Goal: Information Seeking & Learning: Learn about a topic

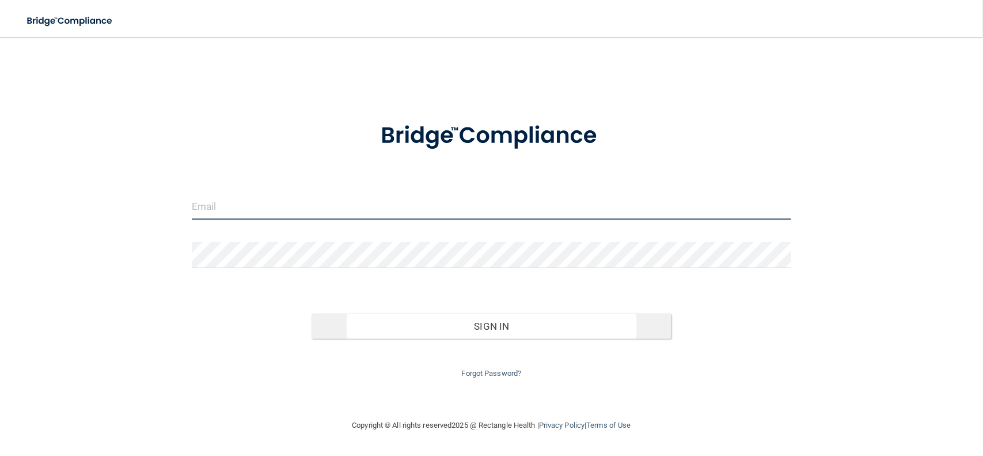
type input "[EMAIL_ADDRESS][DOMAIN_NAME]"
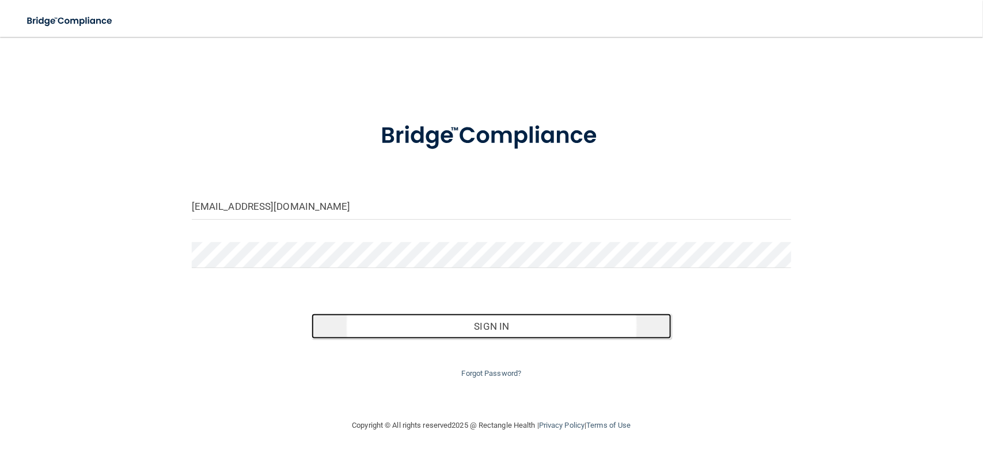
click at [410, 328] on button "Sign In" at bounding box center [492, 325] width 360 height 25
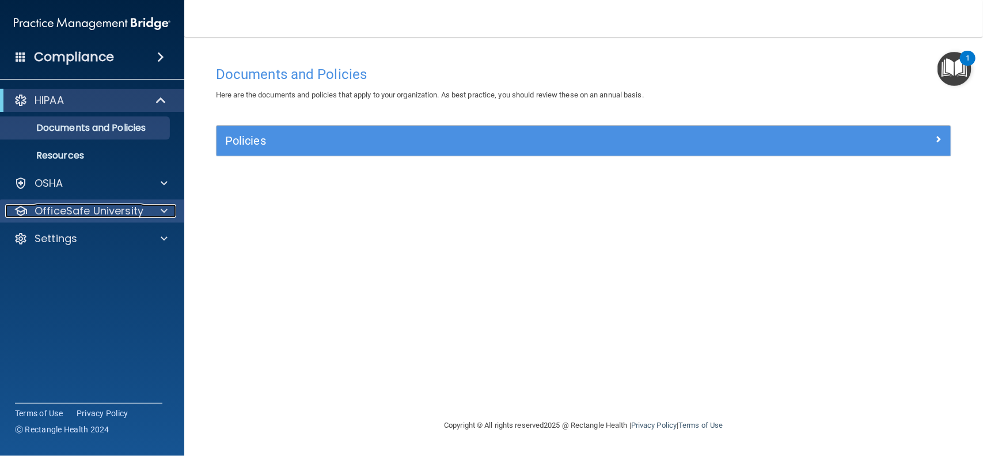
click at [62, 208] on p "OfficeSafe University" at bounding box center [89, 211] width 109 height 14
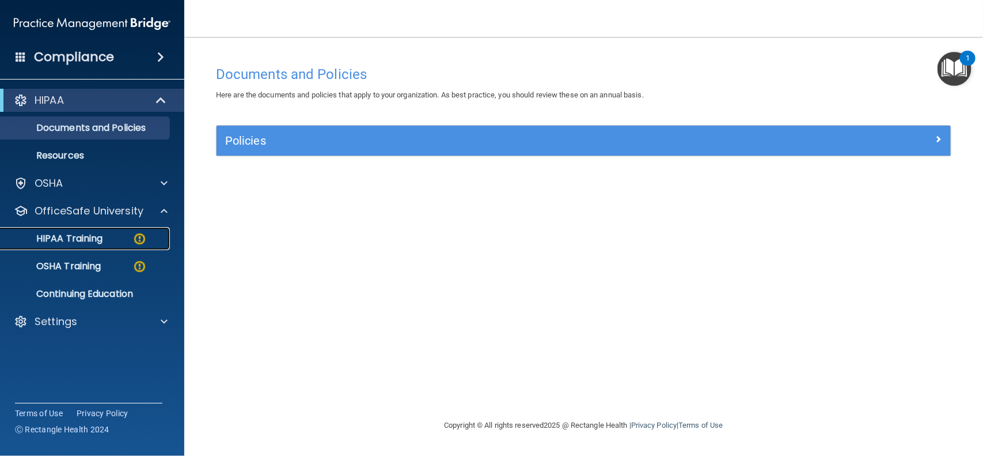
click at [73, 235] on p "HIPAA Training" at bounding box center [54, 239] width 95 height 12
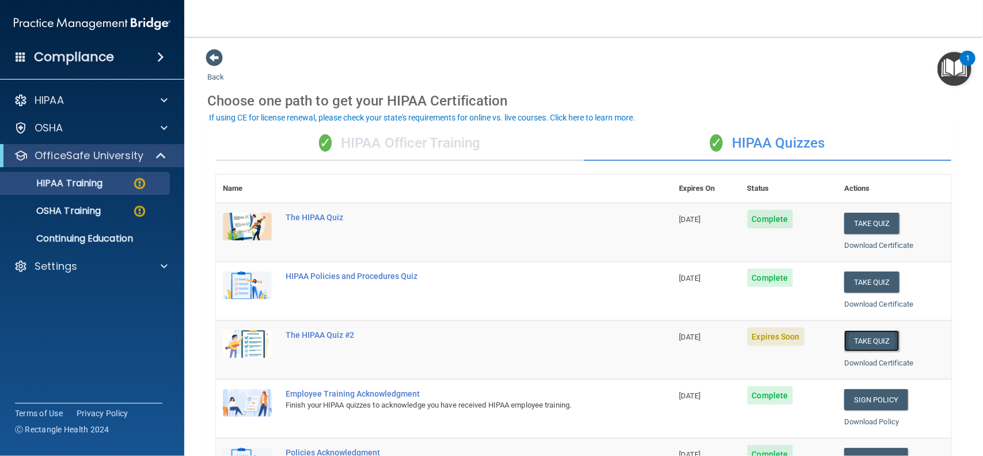
click at [851, 343] on button "Take Quiz" at bounding box center [872, 340] width 55 height 21
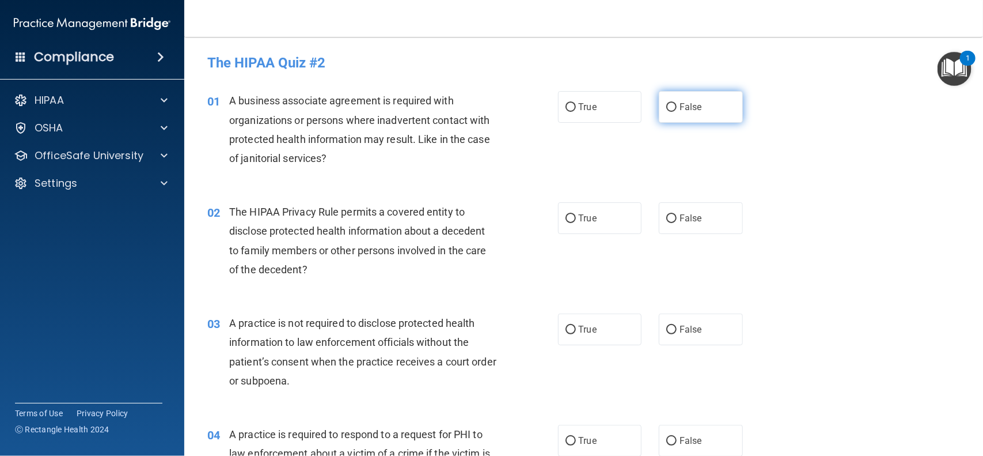
click at [667, 103] on input "False" at bounding box center [672, 107] width 10 height 9
radio input "true"
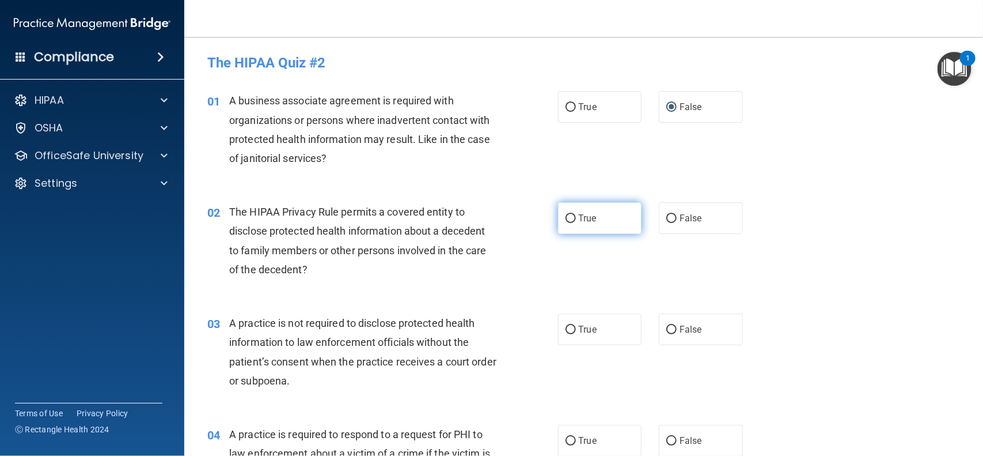
click at [566, 224] on label "True" at bounding box center [600, 218] width 84 height 32
click at [566, 223] on input "True" at bounding box center [571, 218] width 10 height 9
radio input "true"
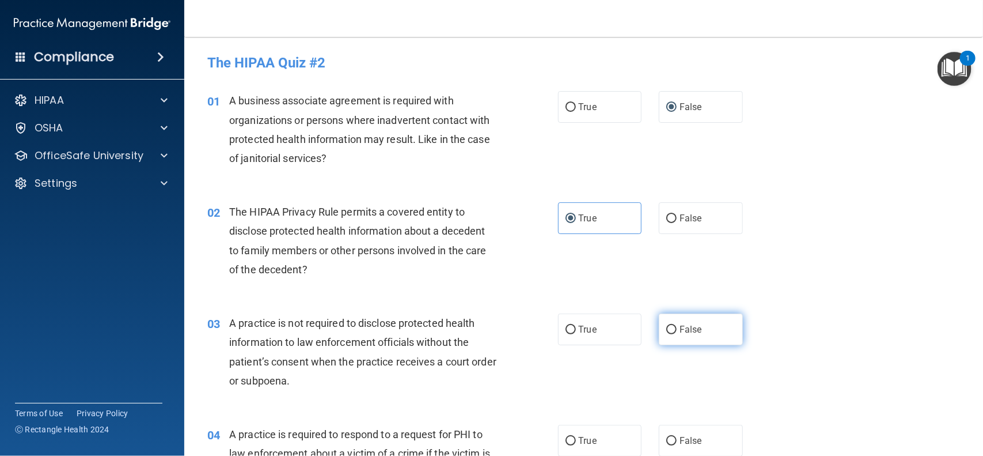
click at [667, 331] on input "False" at bounding box center [672, 329] width 10 height 9
radio input "true"
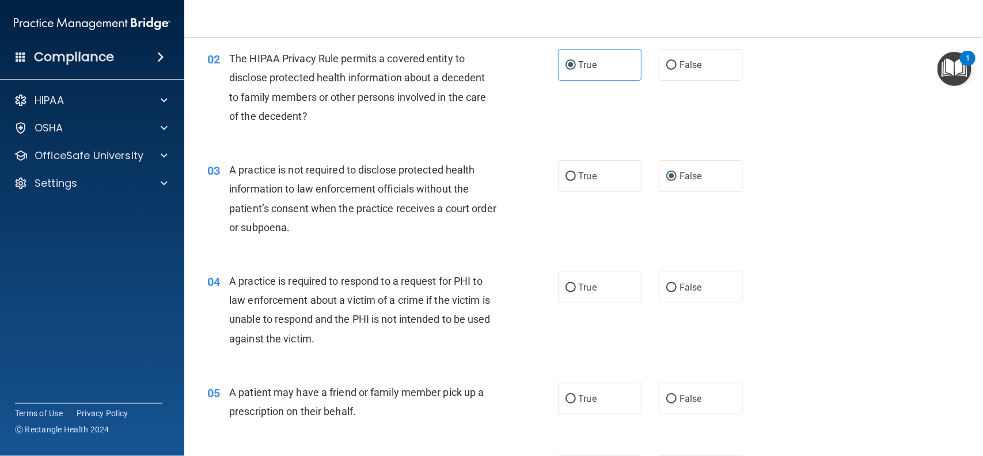
scroll to position [220, 0]
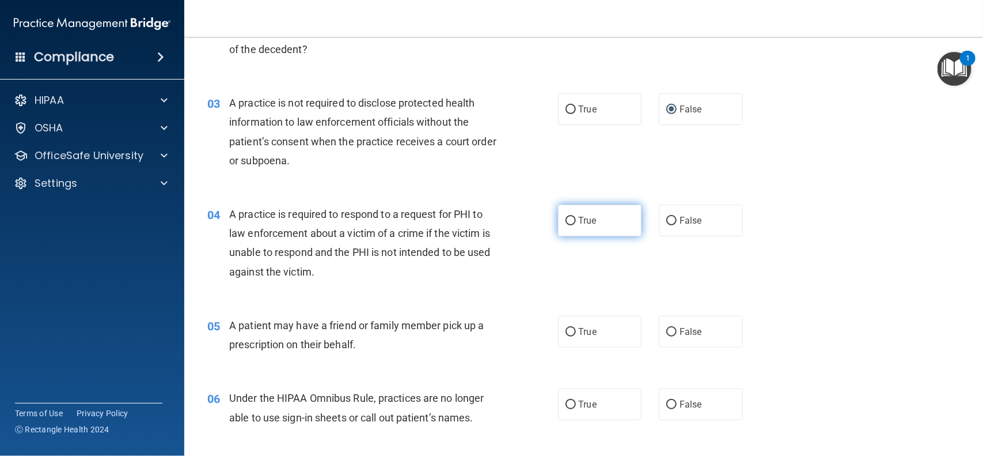
click at [567, 222] on input "True" at bounding box center [571, 221] width 10 height 9
radio input "true"
click at [566, 333] on input "True" at bounding box center [571, 332] width 10 height 9
radio input "true"
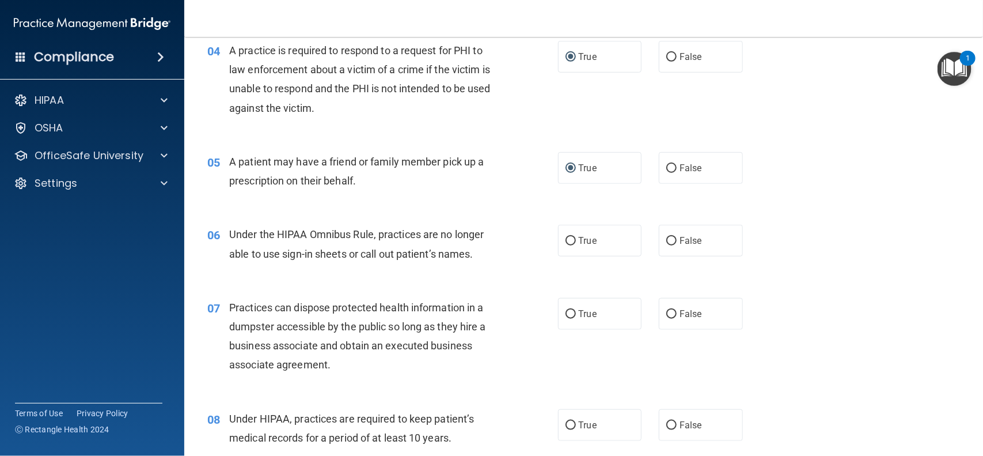
scroll to position [402, 0]
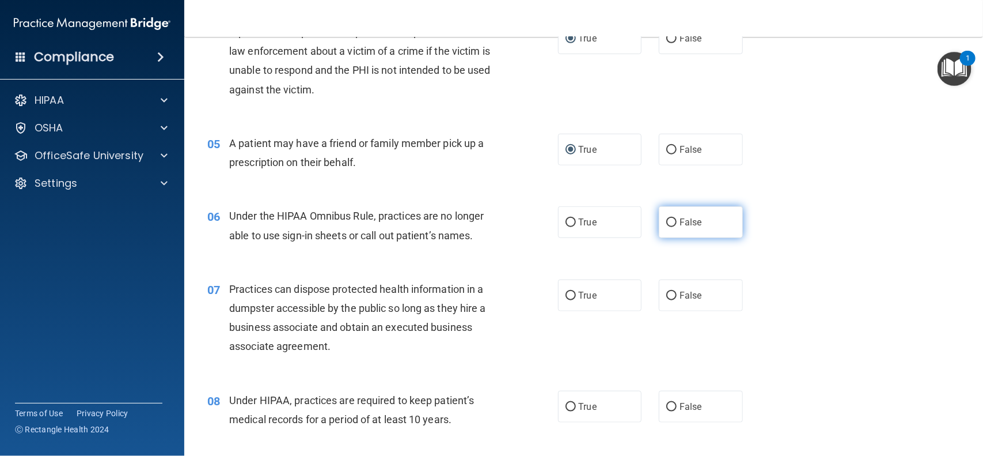
click at [667, 225] on input "False" at bounding box center [672, 222] width 10 height 9
radio input "true"
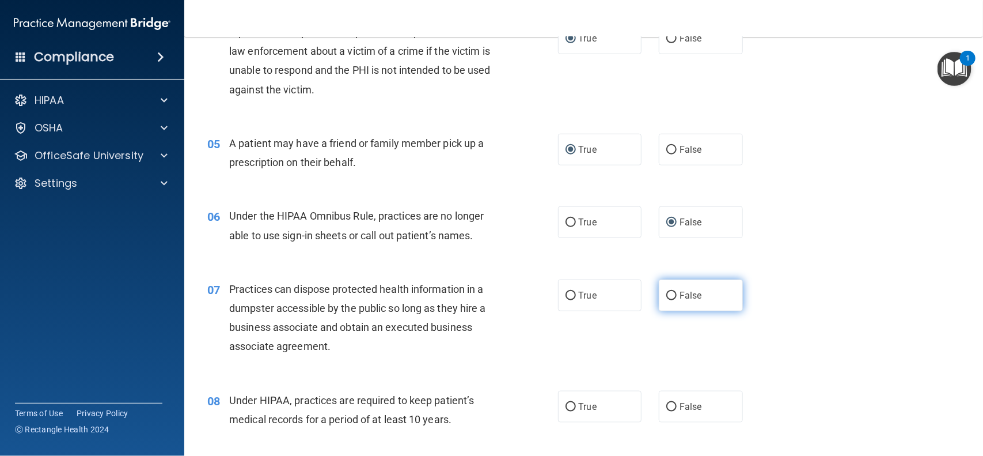
click at [667, 295] on input "False" at bounding box center [672, 295] width 10 height 9
radio input "true"
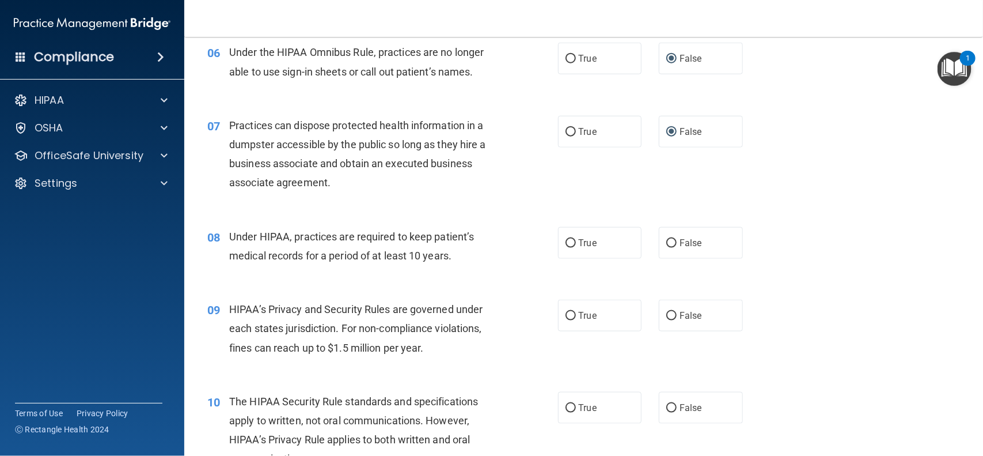
scroll to position [604, 0]
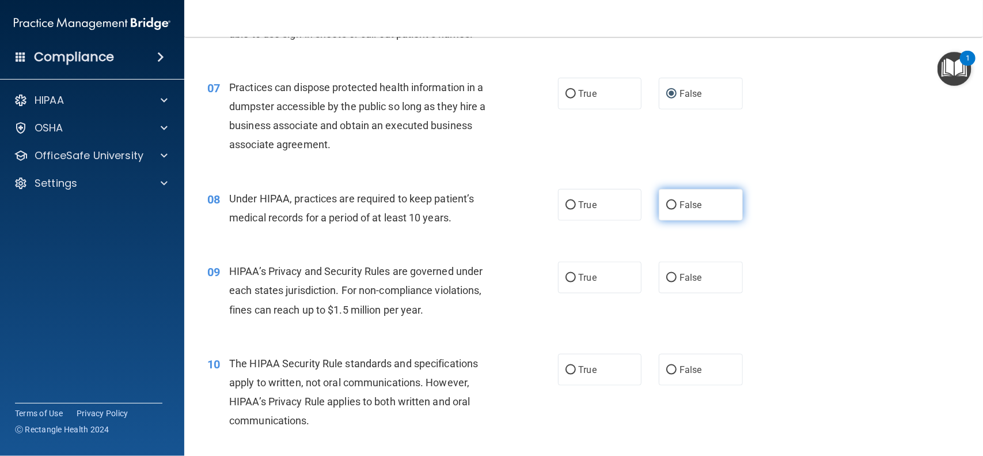
click at [667, 209] on input "False" at bounding box center [672, 205] width 10 height 9
radio input "true"
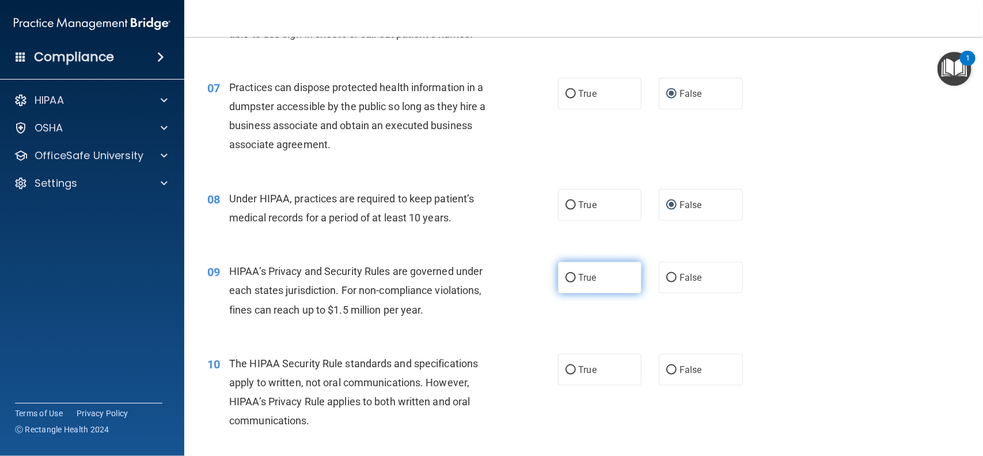
click at [562, 283] on label "True" at bounding box center [600, 278] width 84 height 32
click at [566, 282] on input "True" at bounding box center [571, 278] width 10 height 9
radio input "true"
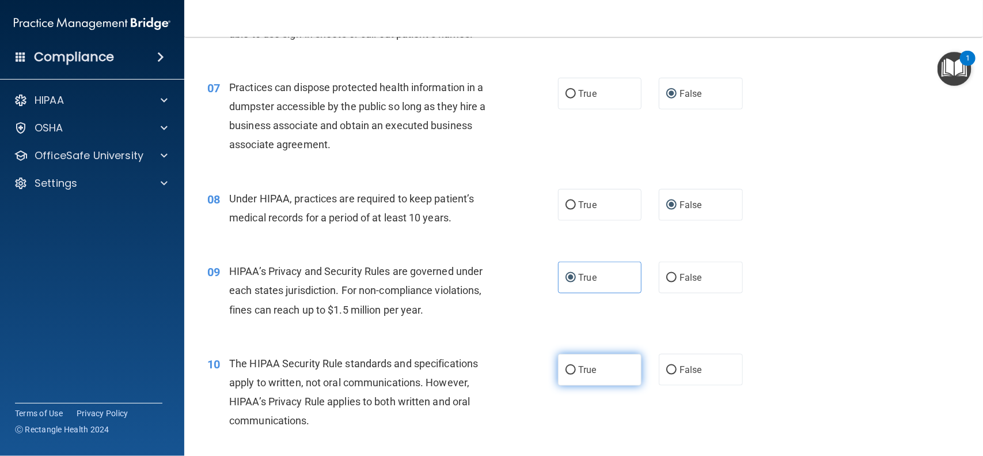
click at [566, 373] on input "True" at bounding box center [571, 370] width 10 height 9
radio input "true"
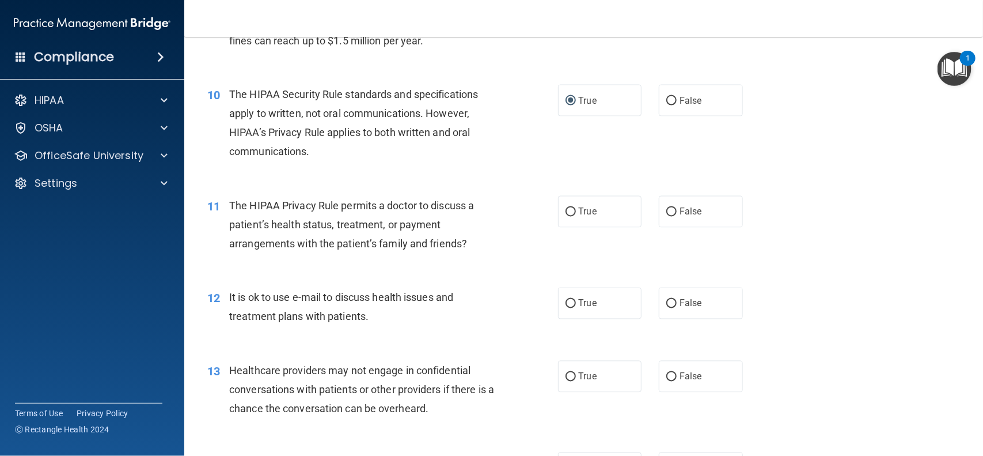
scroll to position [911, 0]
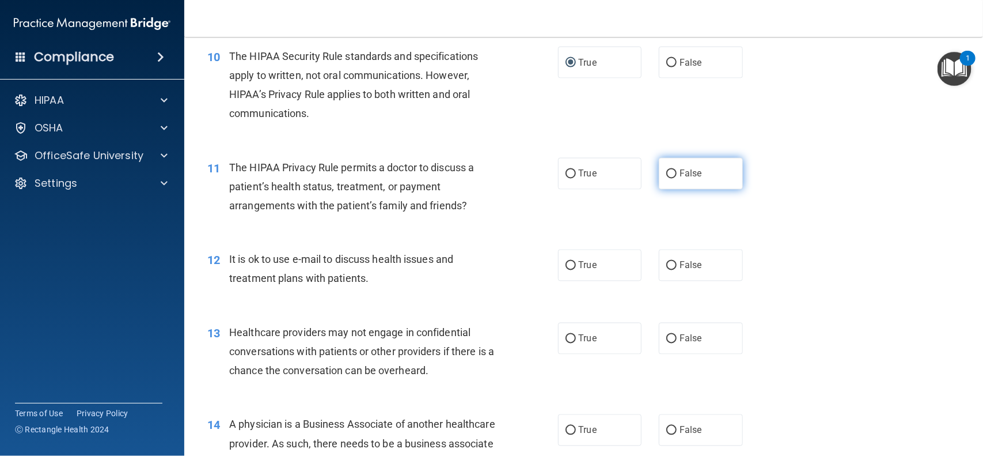
click at [667, 174] on input "False" at bounding box center [672, 174] width 10 height 9
radio input "true"
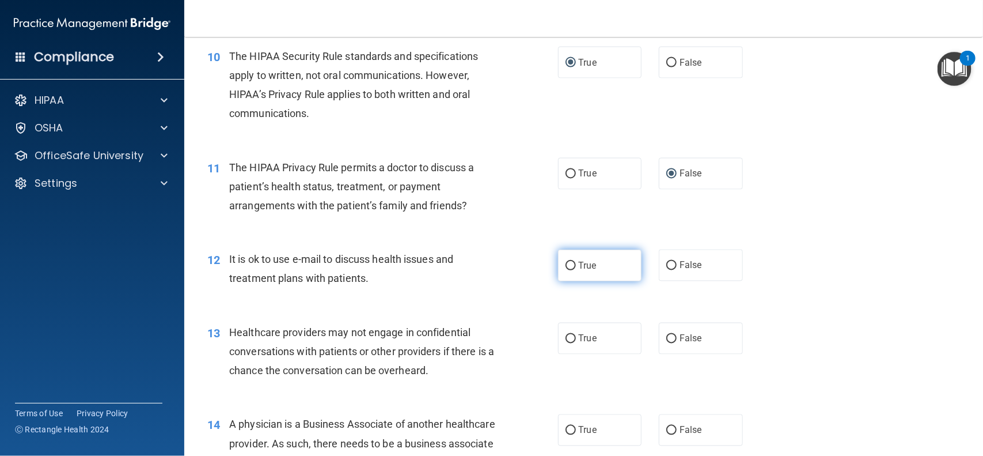
click at [567, 271] on label "True" at bounding box center [600, 265] width 84 height 32
click at [567, 270] on input "True" at bounding box center [571, 266] width 10 height 9
radio input "true"
click at [566, 339] on input "True" at bounding box center [571, 339] width 10 height 9
radio input "true"
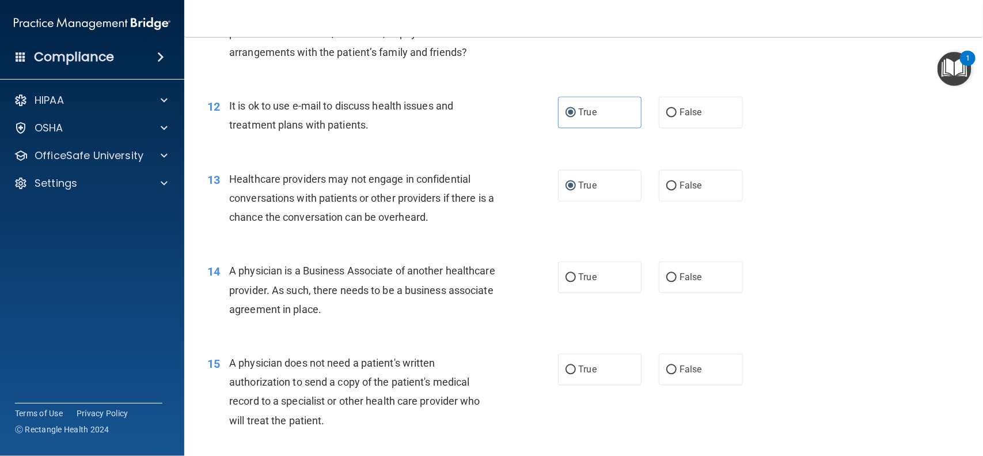
scroll to position [1093, 0]
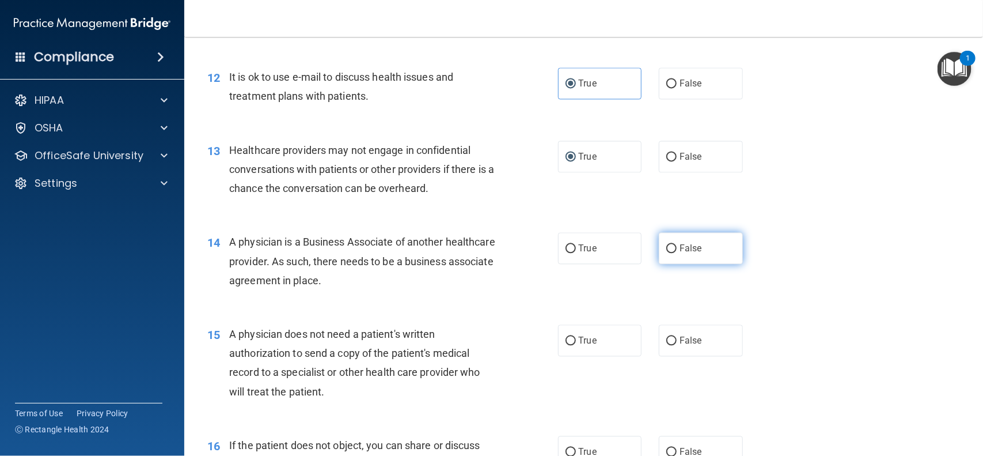
click at [659, 245] on label "False" at bounding box center [701, 248] width 84 height 32
click at [667, 245] on input "False" at bounding box center [672, 248] width 10 height 9
radio input "true"
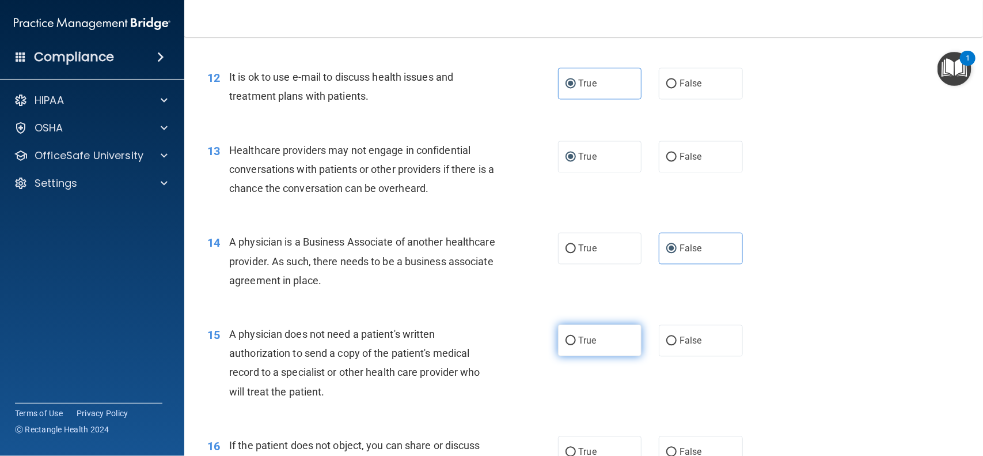
click at [566, 339] on input "True" at bounding box center [571, 340] width 10 height 9
radio input "true"
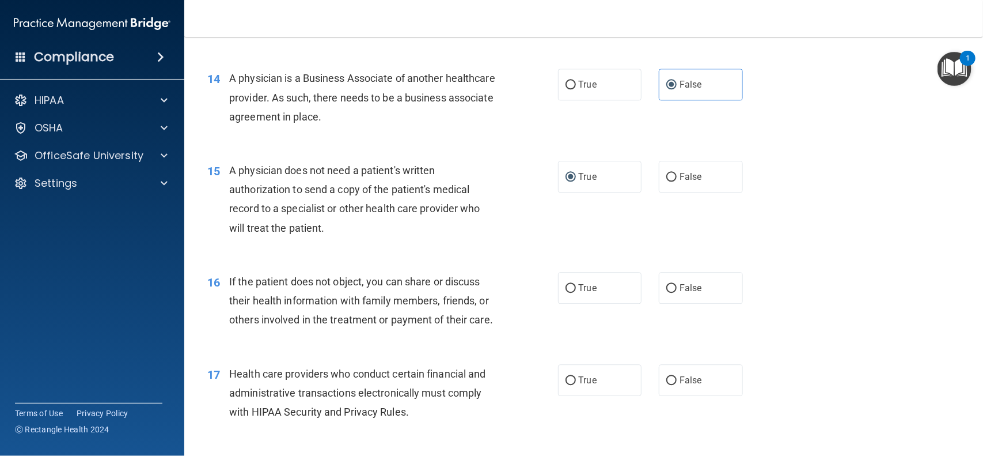
scroll to position [1381, 0]
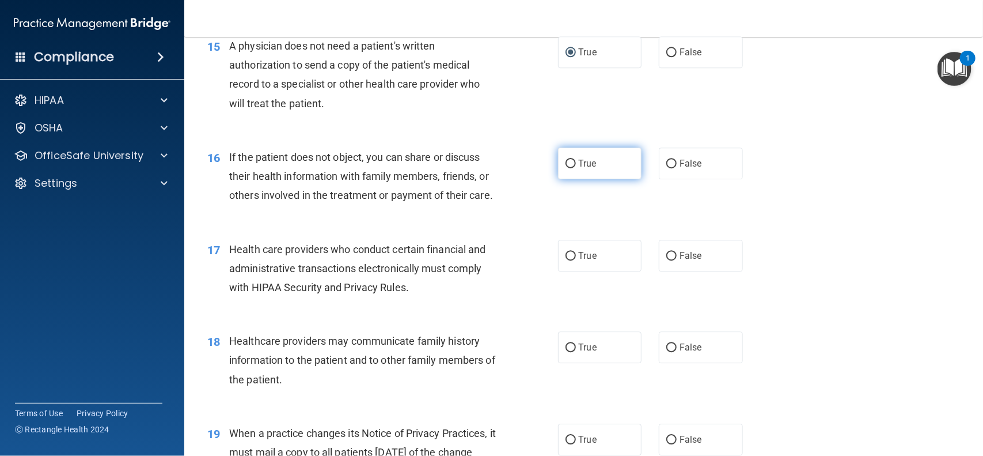
click at [570, 167] on input "True" at bounding box center [571, 164] width 10 height 9
radio input "true"
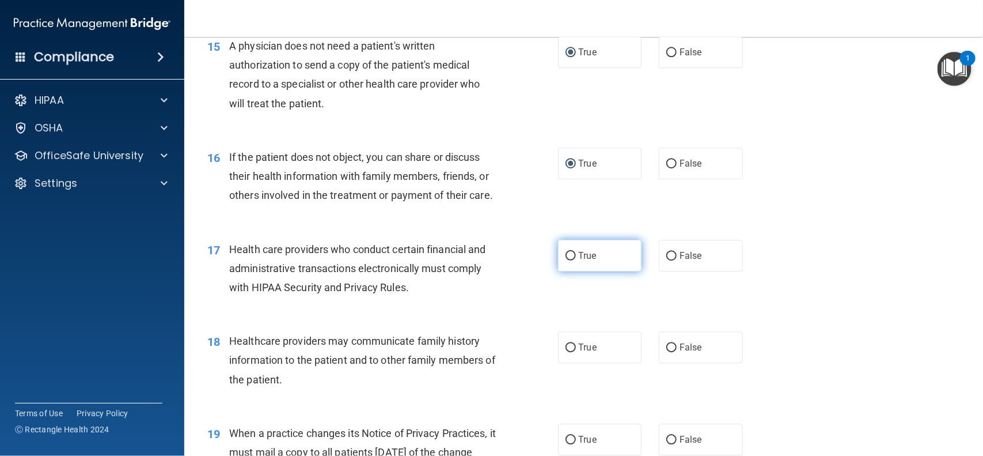
click at [566, 260] on input "True" at bounding box center [571, 256] width 10 height 9
radio input "true"
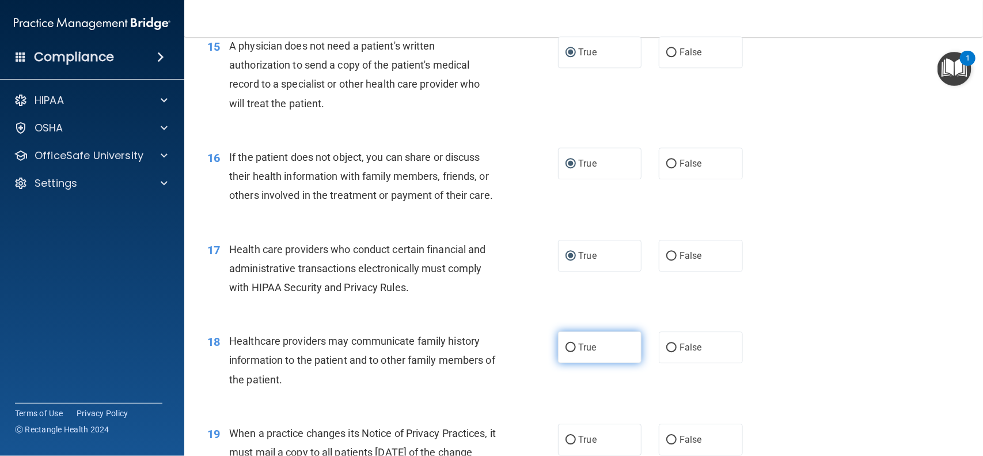
click at [566, 352] on input "True" at bounding box center [571, 347] width 10 height 9
radio input "true"
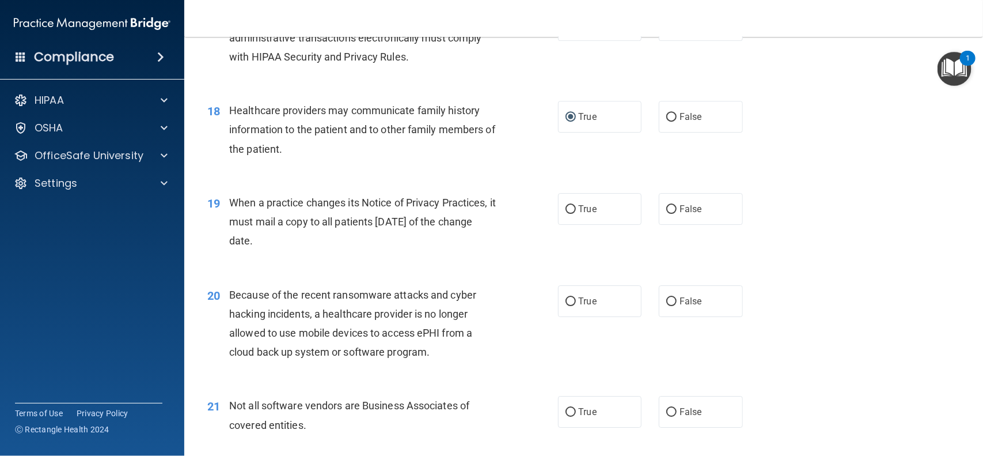
scroll to position [1669, 0]
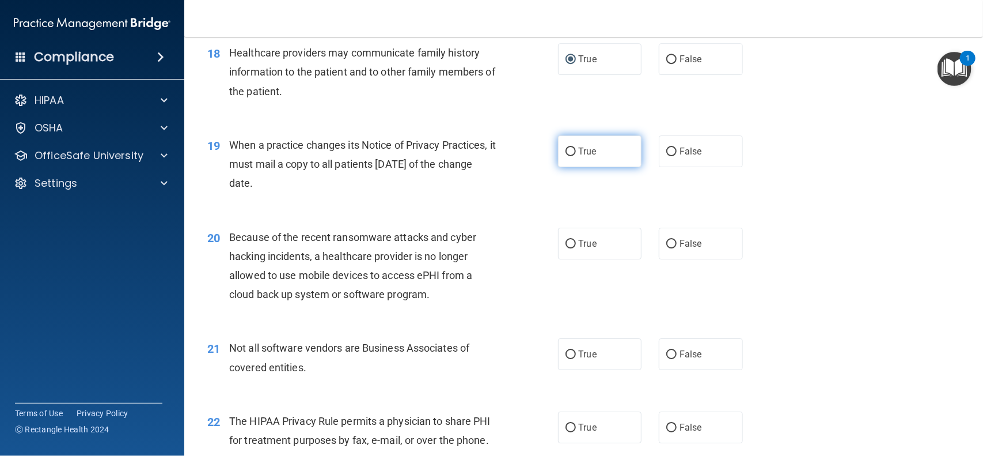
click at [566, 156] on input "True" at bounding box center [571, 151] width 10 height 9
radio input "true"
click at [566, 248] on input "True" at bounding box center [571, 244] width 10 height 9
radio input "true"
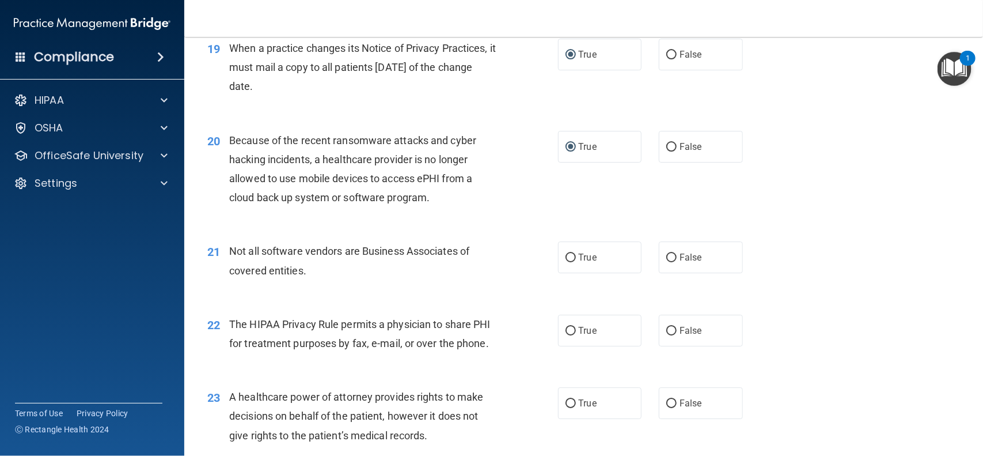
scroll to position [1822, 0]
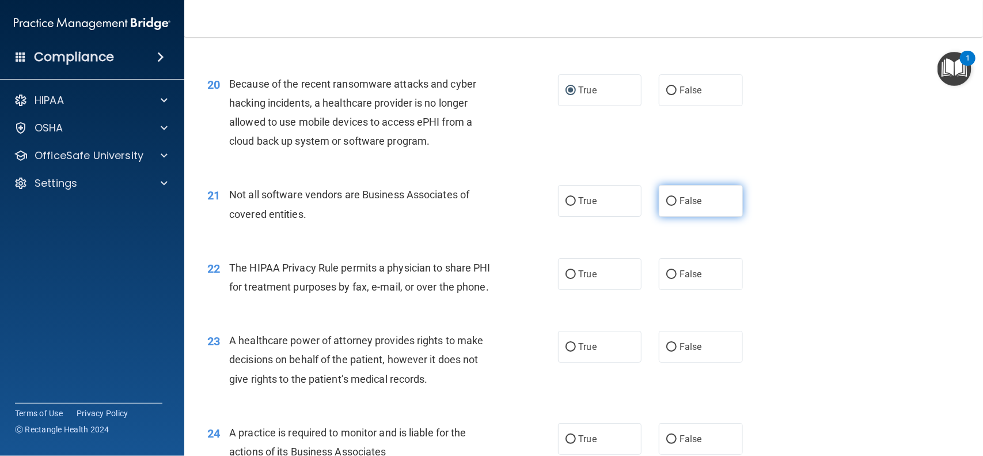
click at [670, 206] on input "False" at bounding box center [672, 201] width 10 height 9
radio input "true"
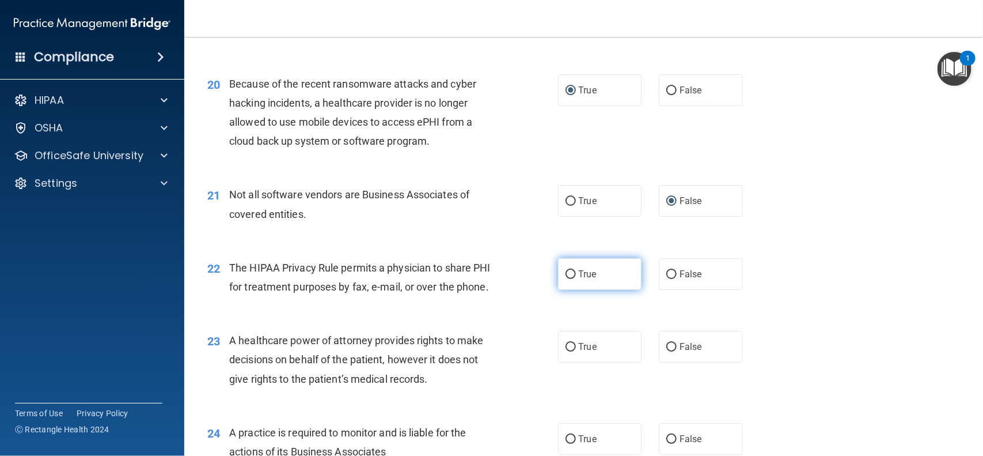
click at [559, 290] on label "True" at bounding box center [600, 274] width 84 height 32
click at [566, 279] on input "True" at bounding box center [571, 274] width 10 height 9
radio input "true"
click at [570, 361] on label "True" at bounding box center [600, 347] width 84 height 32
click at [570, 351] on input "True" at bounding box center [571, 347] width 10 height 9
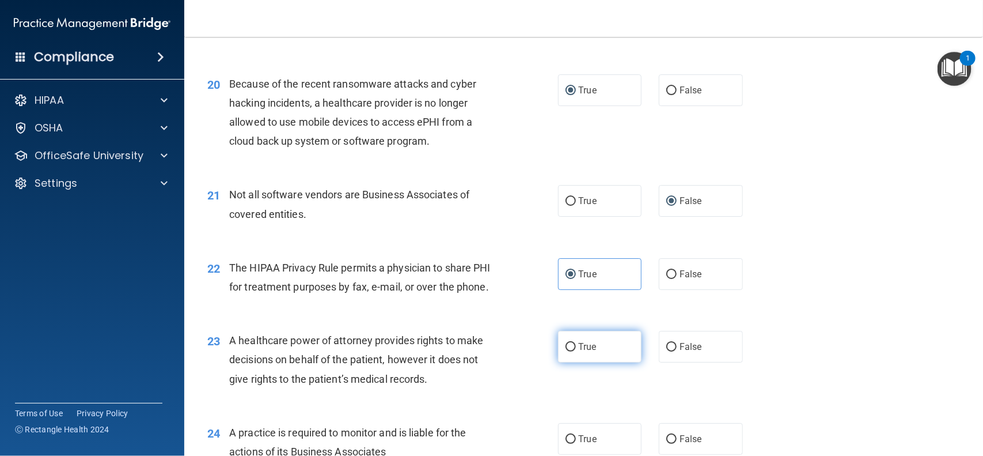
radio input "true"
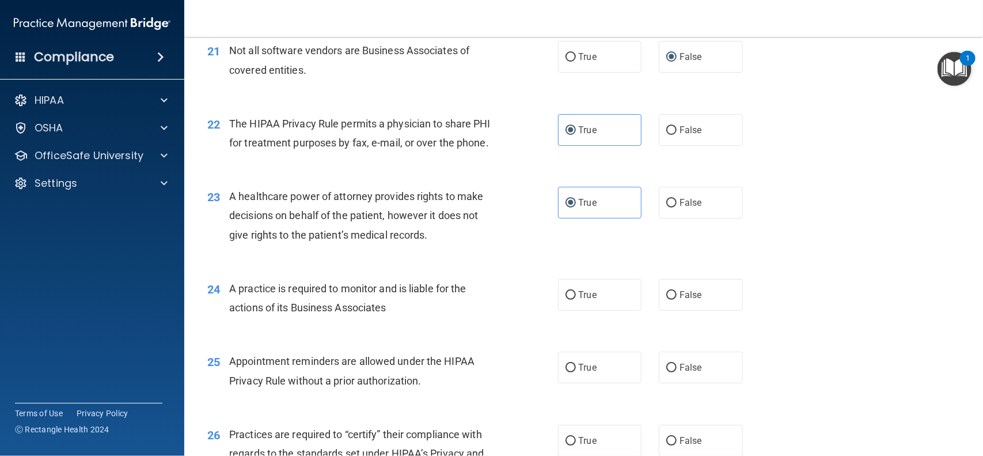
scroll to position [2043, 0]
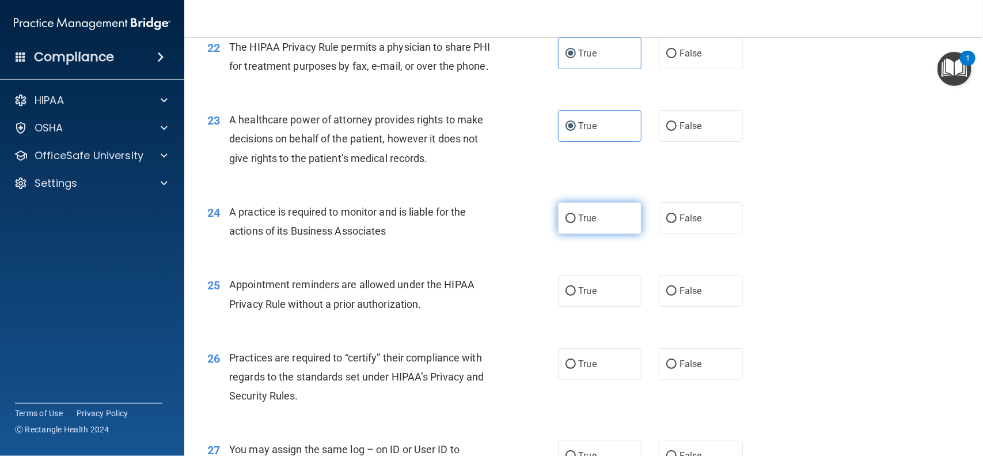
click at [566, 223] on input "True" at bounding box center [571, 218] width 10 height 9
radio input "true"
click at [659, 234] on label "False" at bounding box center [701, 218] width 84 height 32
click at [667, 223] on input "False" at bounding box center [672, 218] width 10 height 9
radio input "true"
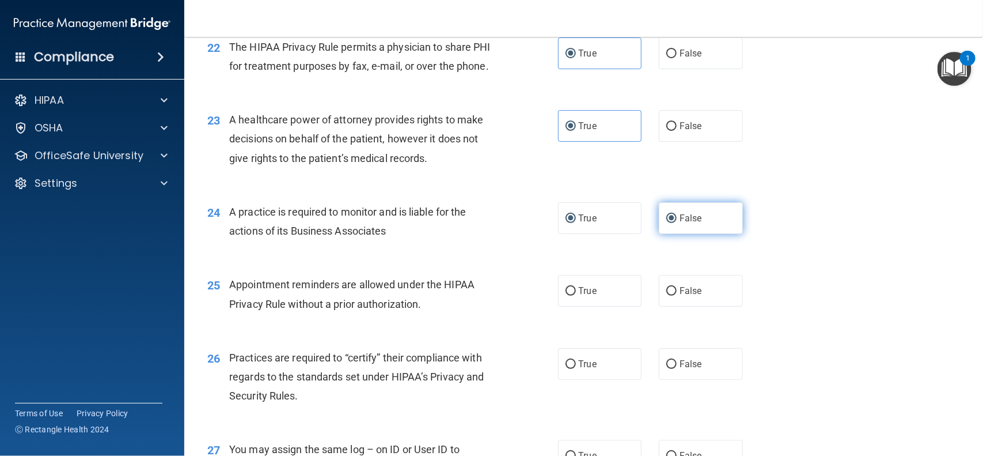
radio input "false"
click at [566, 296] on input "True" at bounding box center [571, 291] width 10 height 9
radio input "true"
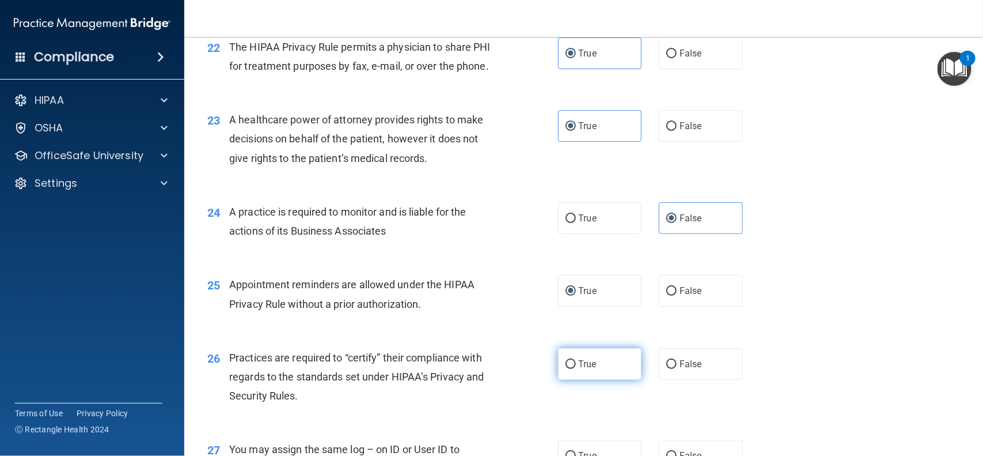
click at [558, 380] on label "True" at bounding box center [600, 364] width 84 height 32
click at [566, 369] on input "True" at bounding box center [571, 364] width 10 height 9
radio input "true"
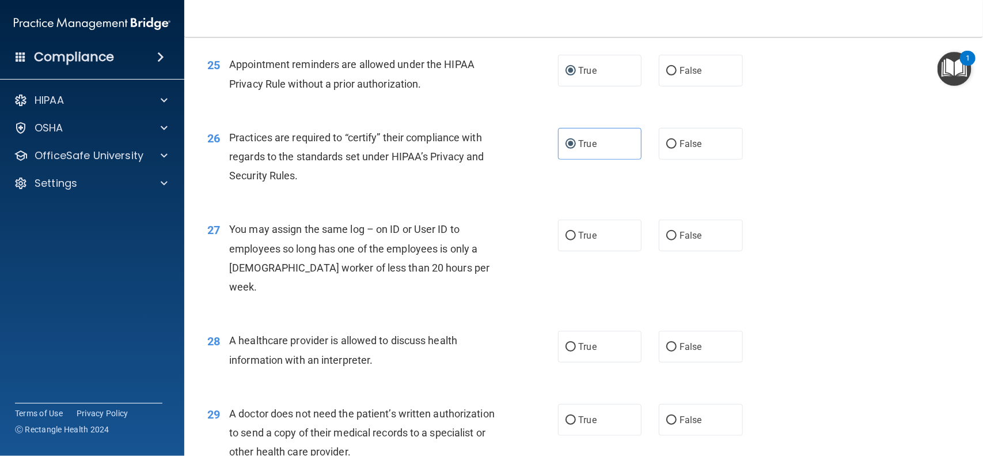
scroll to position [2331, 0]
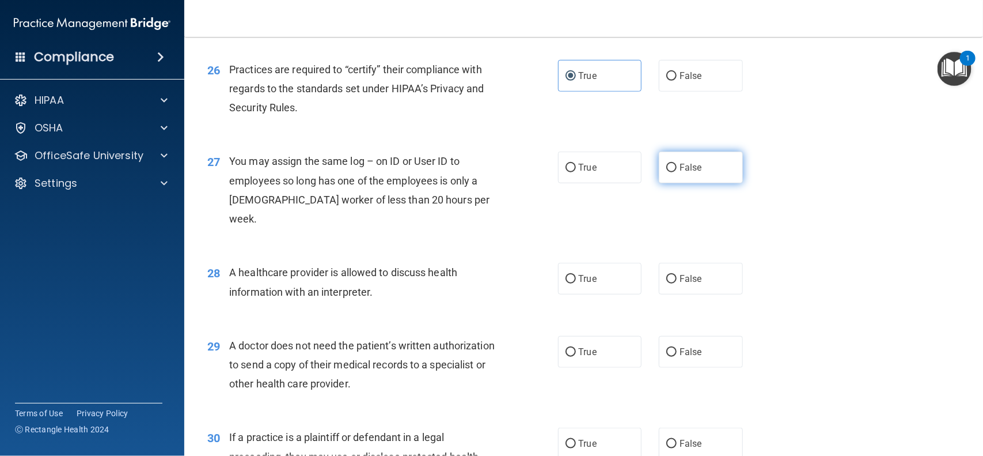
click at [667, 172] on input "False" at bounding box center [672, 168] width 10 height 9
radio input "true"
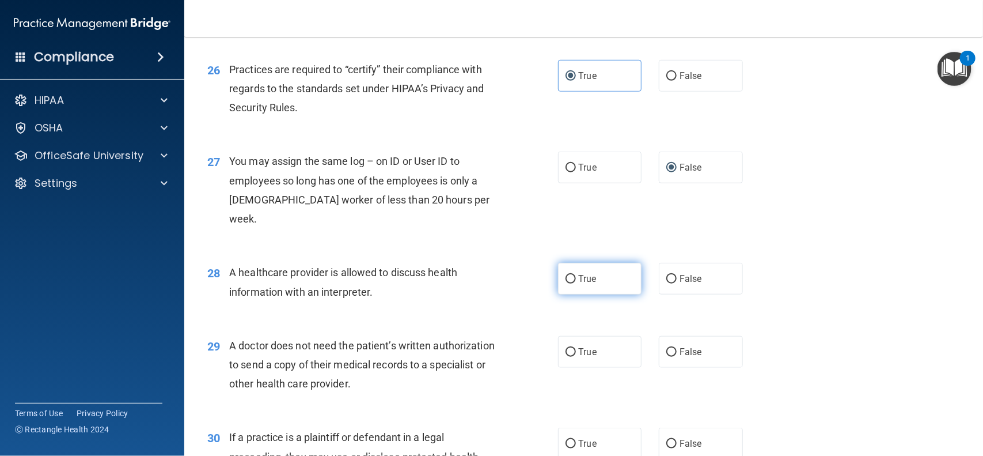
click at [565, 286] on label "True" at bounding box center [600, 279] width 84 height 32
click at [566, 283] on input "True" at bounding box center [571, 279] width 10 height 9
radio input "true"
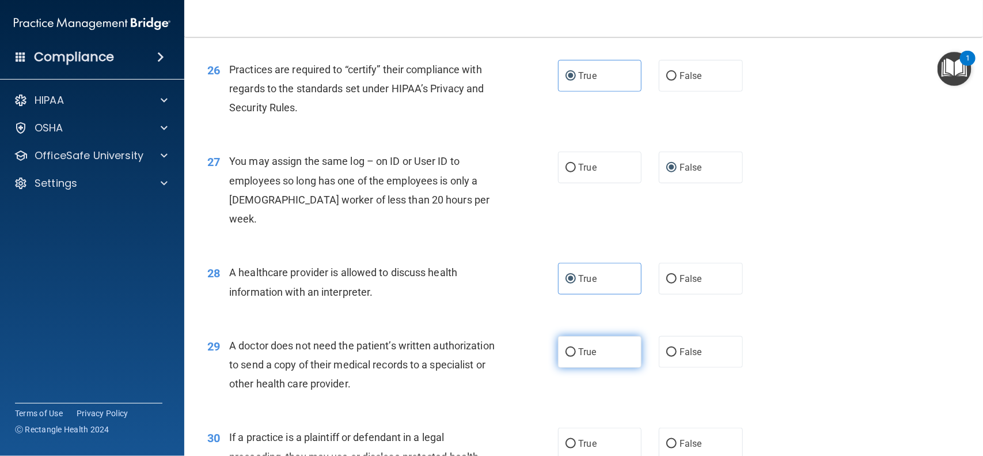
click at [566, 351] on input "True" at bounding box center [571, 352] width 10 height 9
radio input "true"
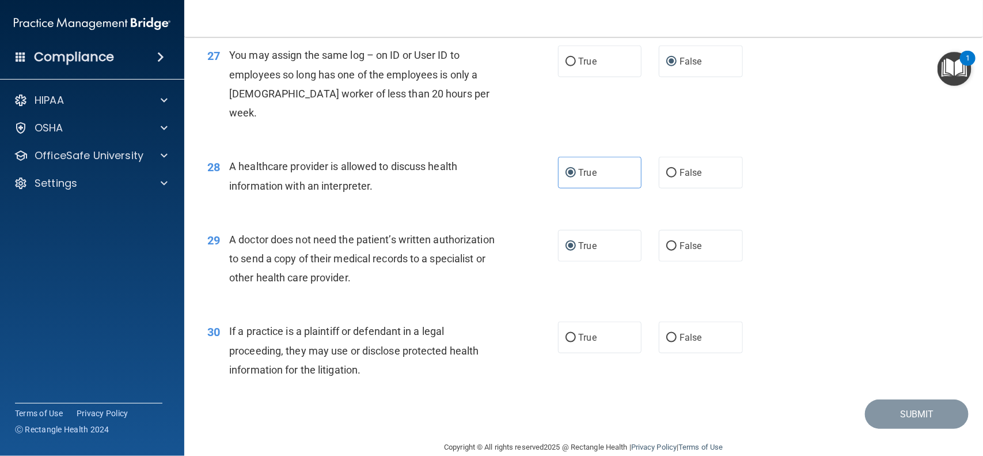
scroll to position [2457, 0]
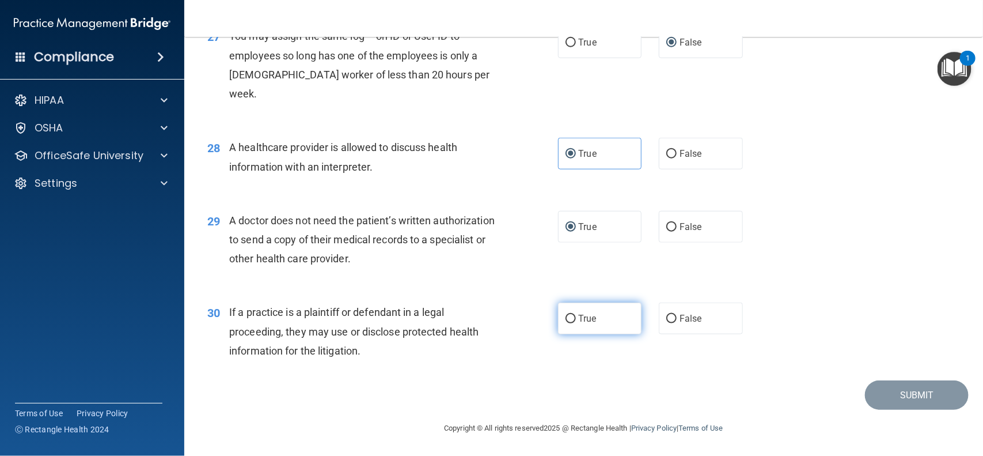
click at [567, 324] on label "True" at bounding box center [600, 318] width 84 height 32
click at [567, 323] on input "True" at bounding box center [571, 319] width 10 height 9
radio input "true"
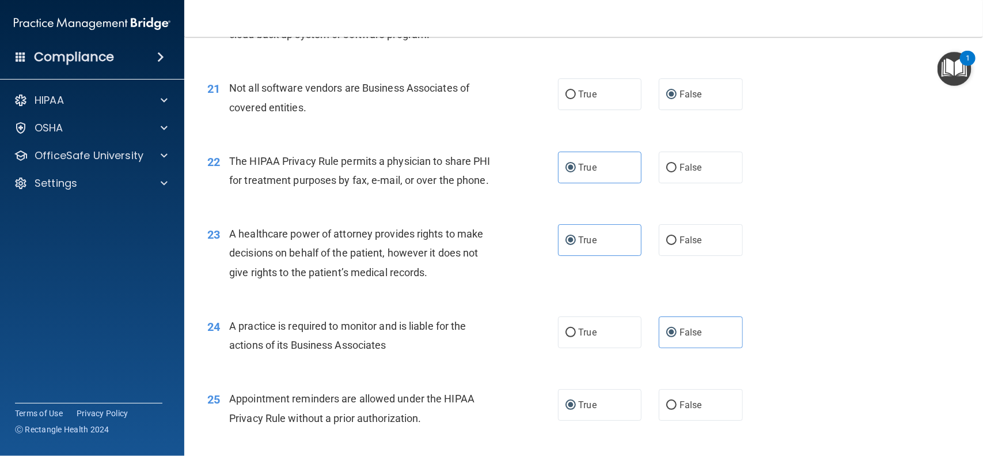
scroll to position [1900, 0]
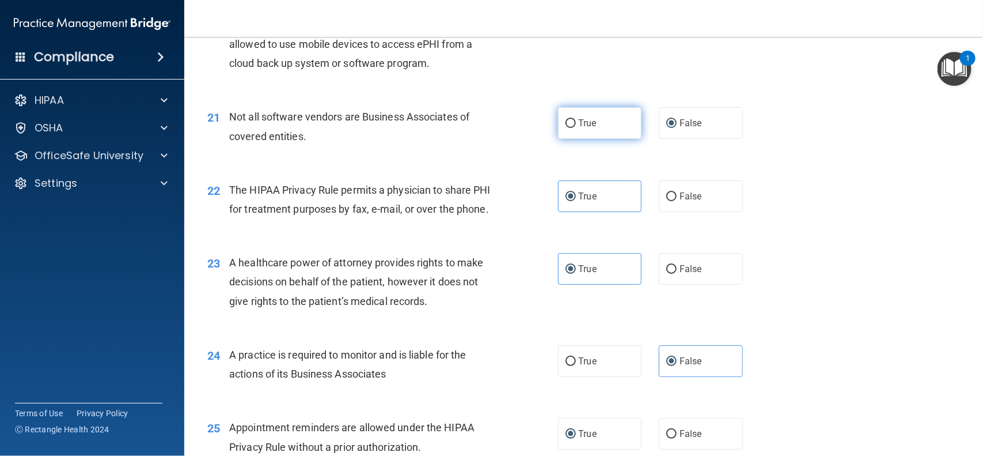
click at [566, 128] on input "True" at bounding box center [571, 123] width 10 height 9
radio input "true"
radio input "false"
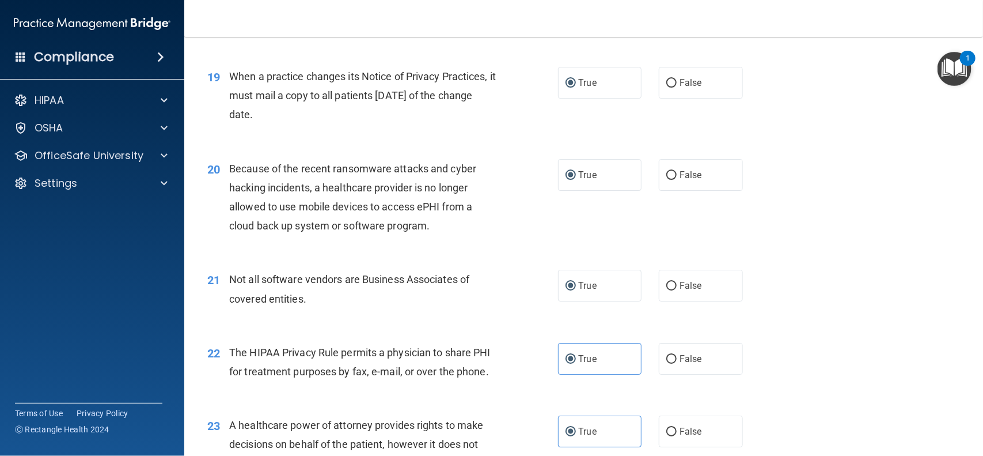
scroll to position [1708, 0]
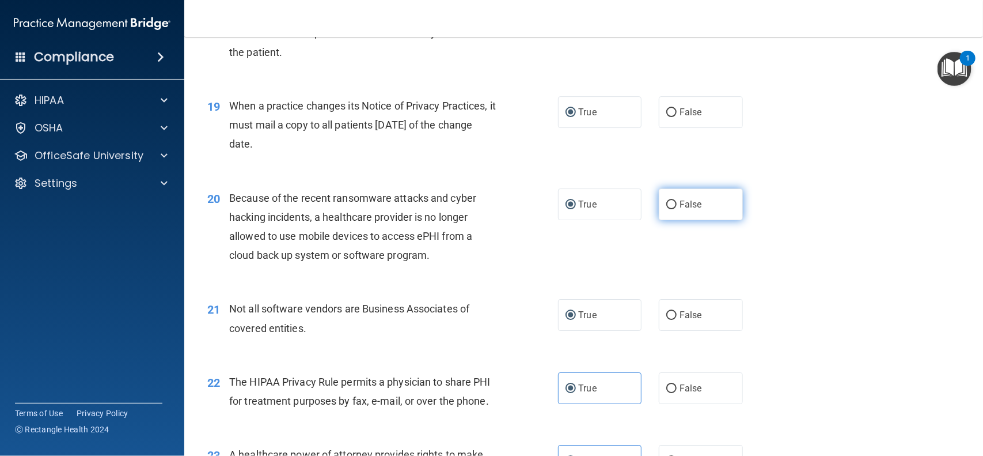
click at [667, 209] on input "False" at bounding box center [672, 204] width 10 height 9
radio input "true"
radio input "false"
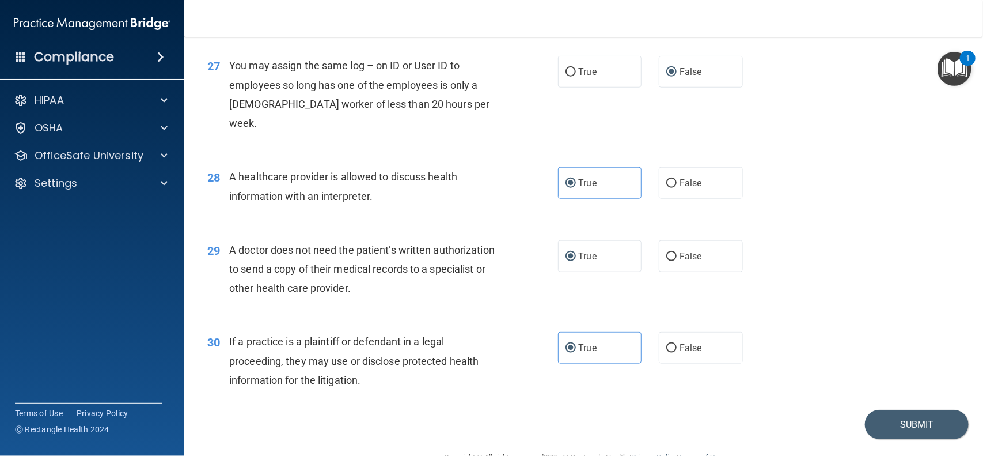
scroll to position [2457, 0]
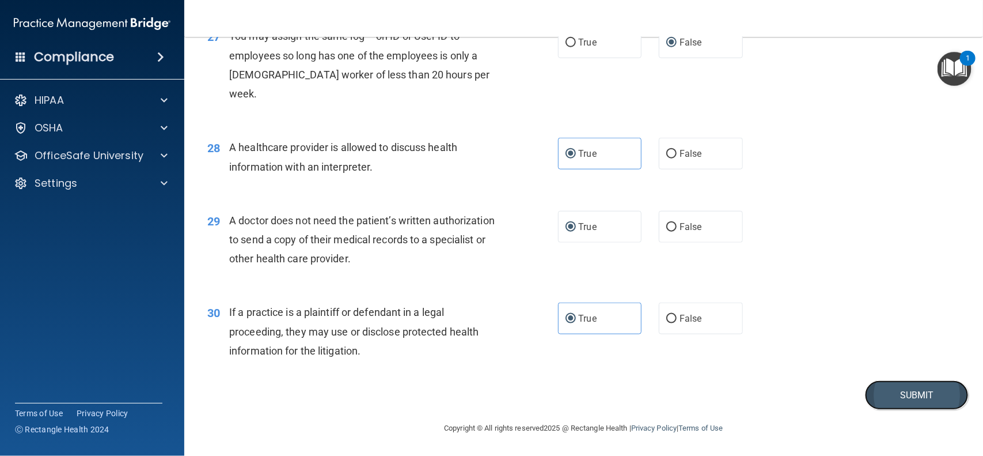
click at [876, 401] on button "Submit" at bounding box center [917, 394] width 104 height 29
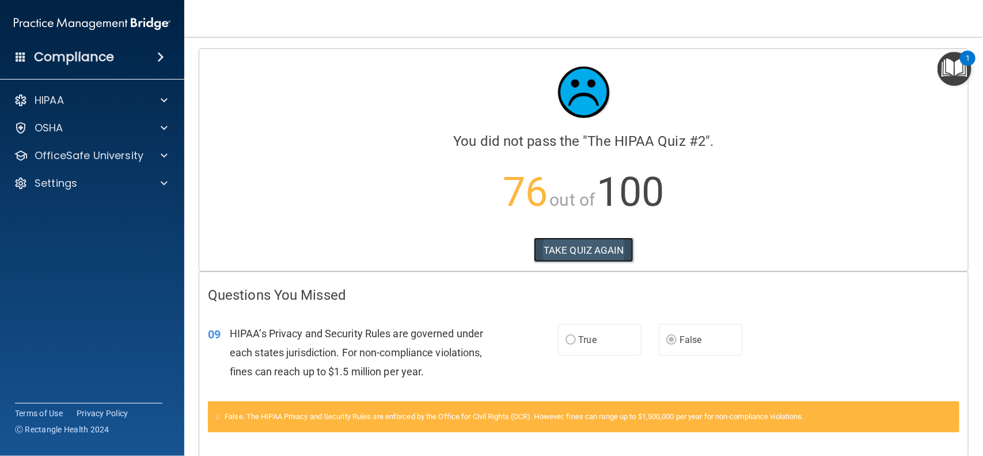
click at [577, 249] on button "TAKE QUIZ AGAIN" at bounding box center [584, 249] width 100 height 25
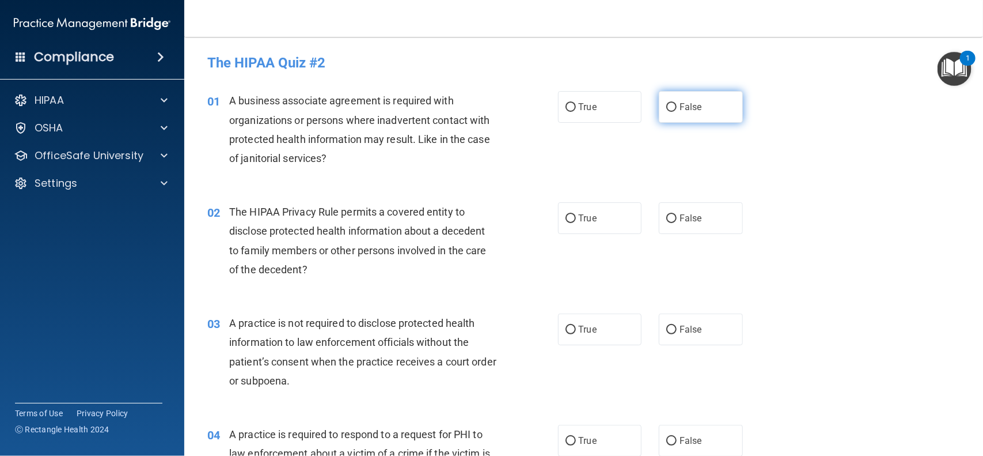
click at [667, 108] on input "False" at bounding box center [672, 107] width 10 height 9
radio input "true"
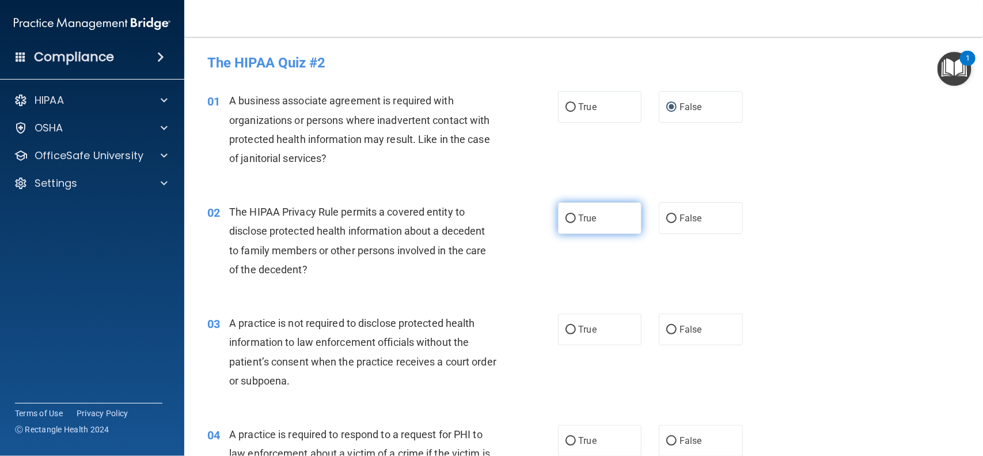
click at [567, 215] on input "True" at bounding box center [571, 218] width 10 height 9
radio input "true"
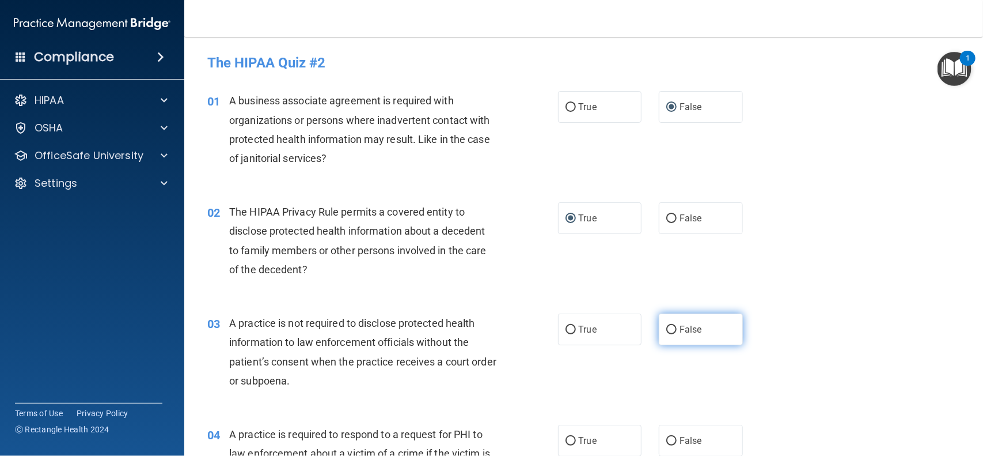
click at [667, 333] on input "False" at bounding box center [672, 329] width 10 height 9
radio input "true"
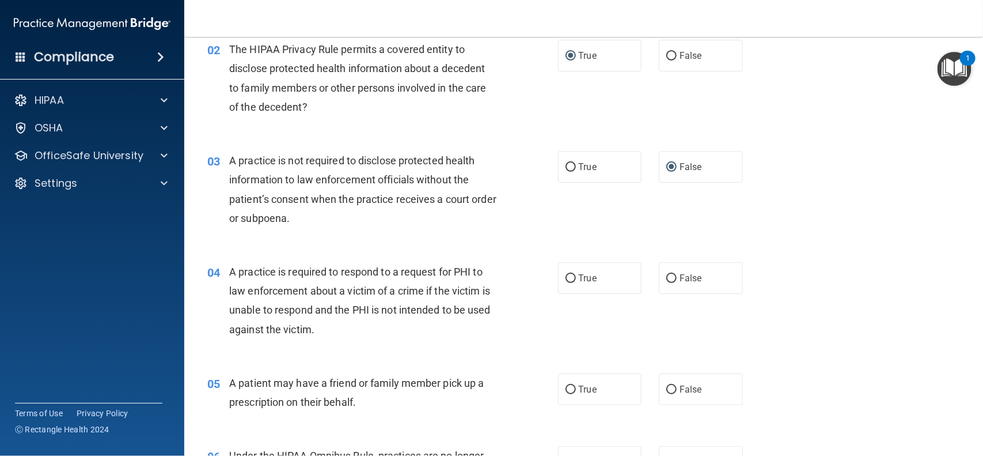
scroll to position [240, 0]
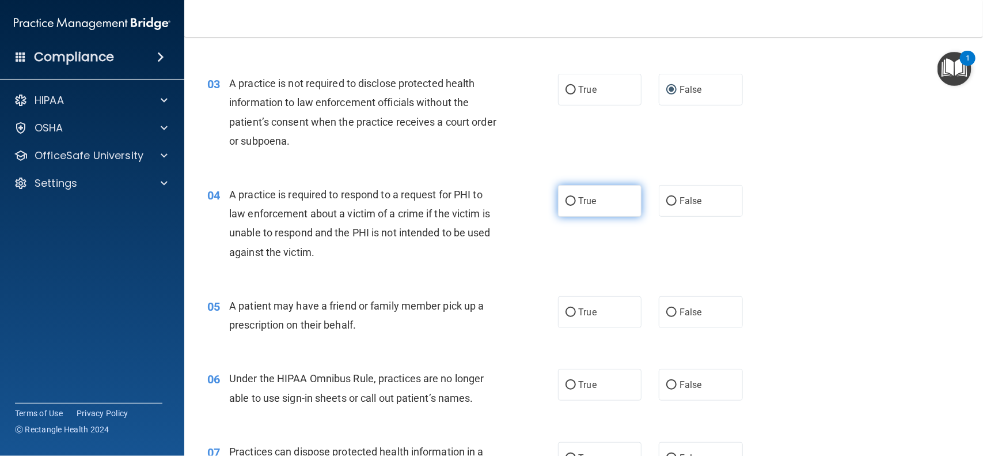
click at [566, 205] on input "True" at bounding box center [571, 201] width 10 height 9
radio input "true"
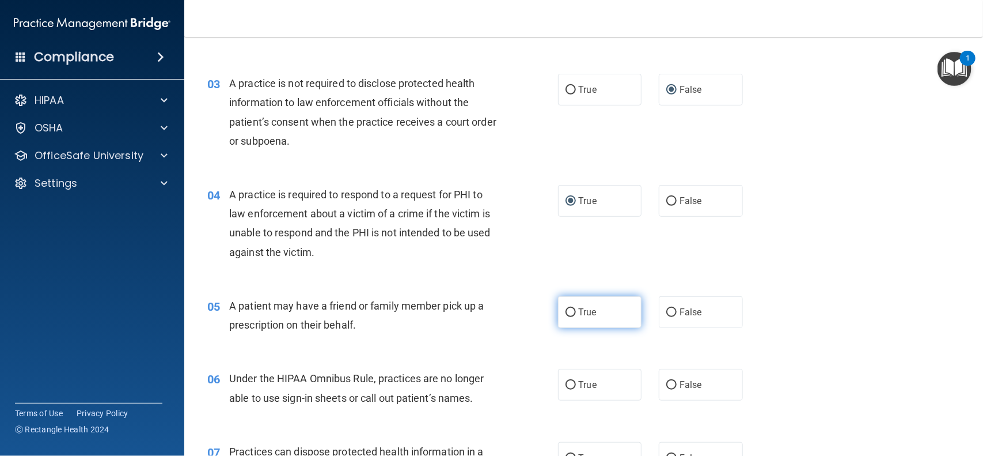
click at [566, 317] on input "True" at bounding box center [571, 312] width 10 height 9
radio input "true"
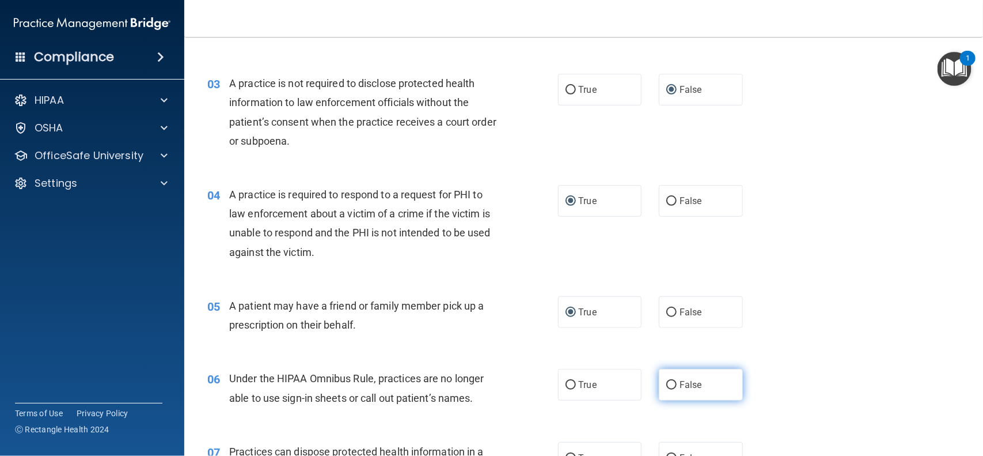
click at [667, 386] on input "False" at bounding box center [672, 385] width 10 height 9
radio input "true"
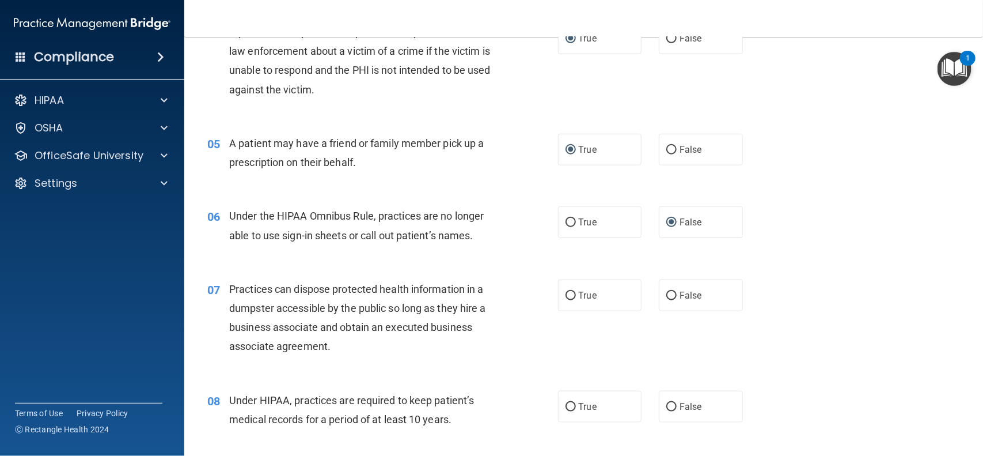
scroll to position [470, 0]
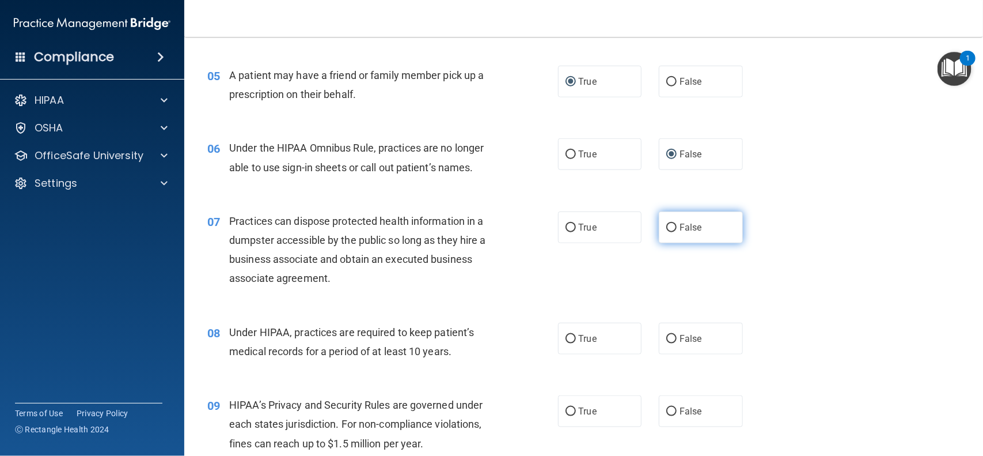
click at [667, 231] on input "False" at bounding box center [672, 228] width 10 height 9
radio input "true"
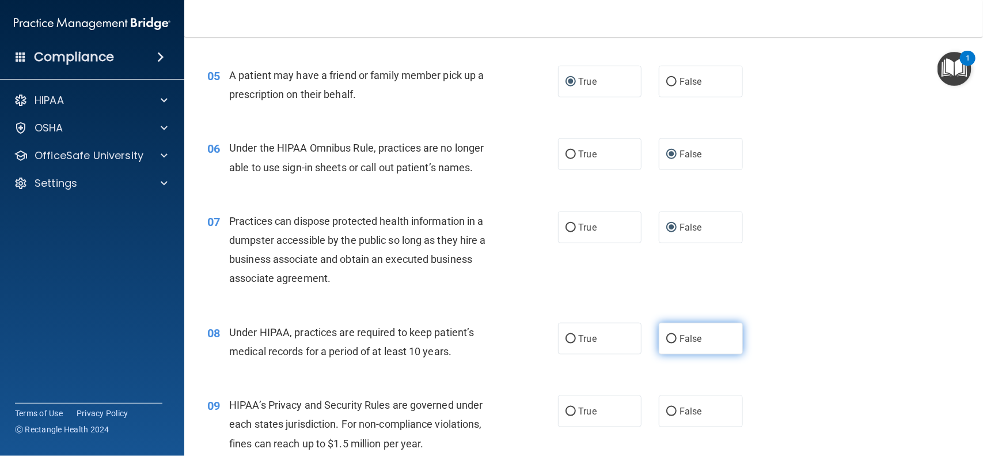
click at [667, 342] on input "False" at bounding box center [672, 339] width 10 height 9
radio input "true"
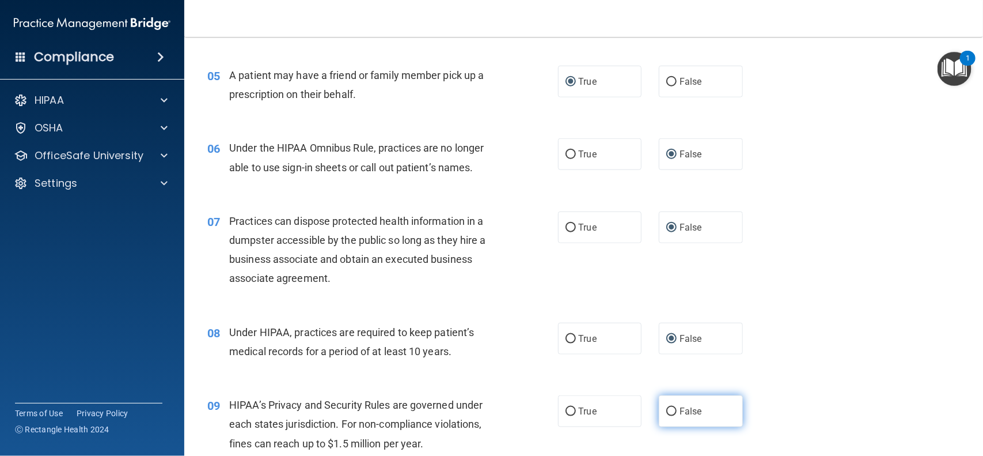
click at [667, 415] on input "False" at bounding box center [672, 411] width 10 height 9
radio input "true"
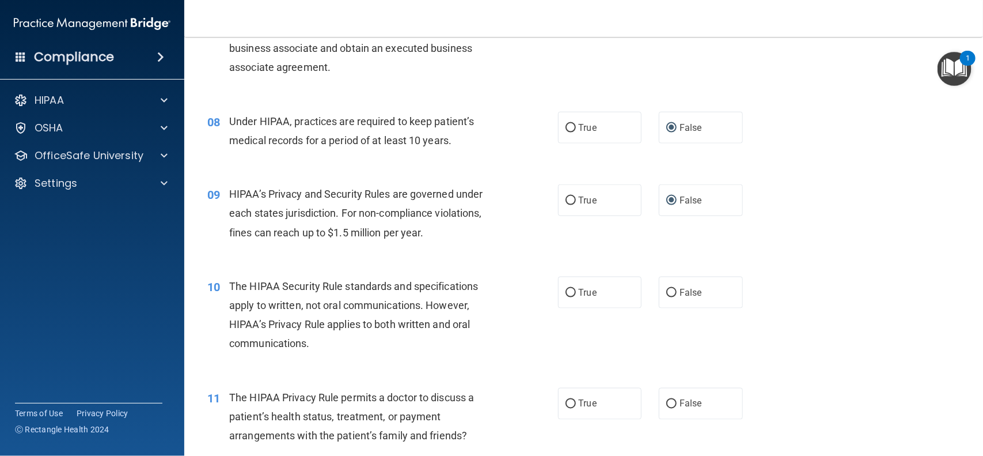
scroll to position [690, 0]
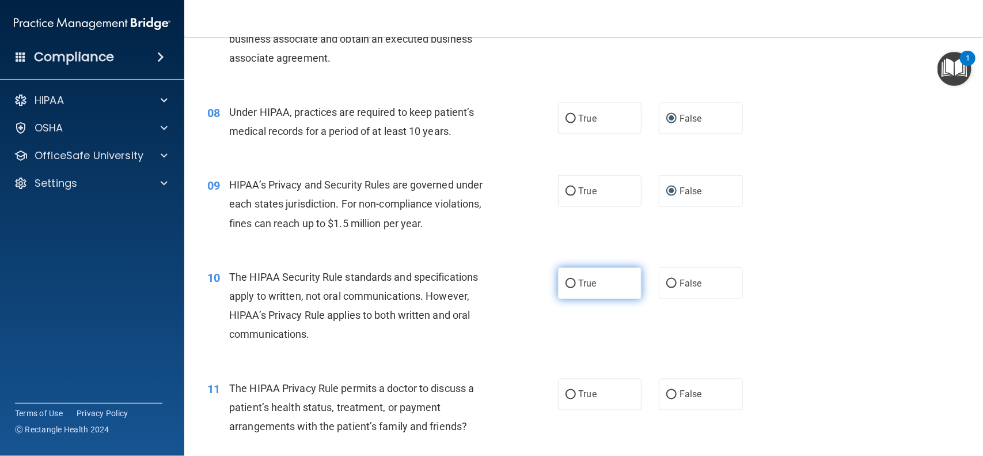
click at [566, 286] on input "True" at bounding box center [571, 283] width 10 height 9
radio input "true"
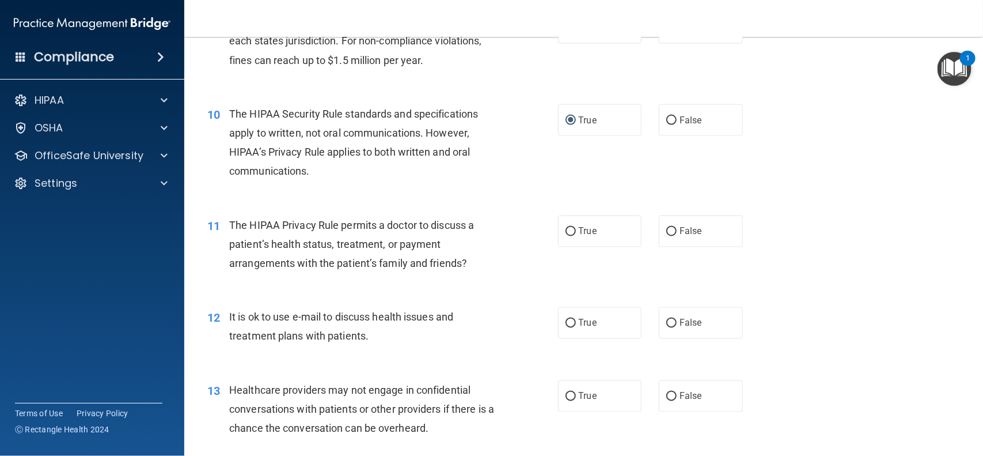
scroll to position [863, 0]
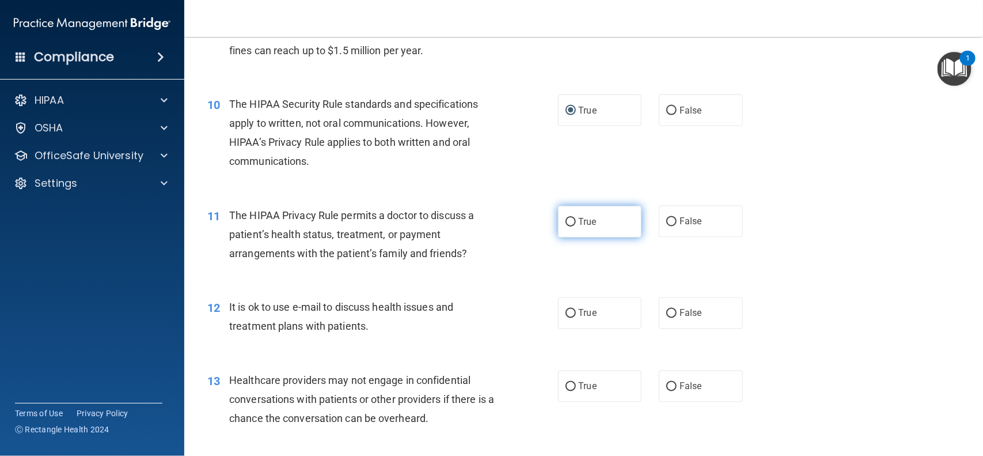
click at [566, 222] on input "True" at bounding box center [571, 222] width 10 height 9
radio input "true"
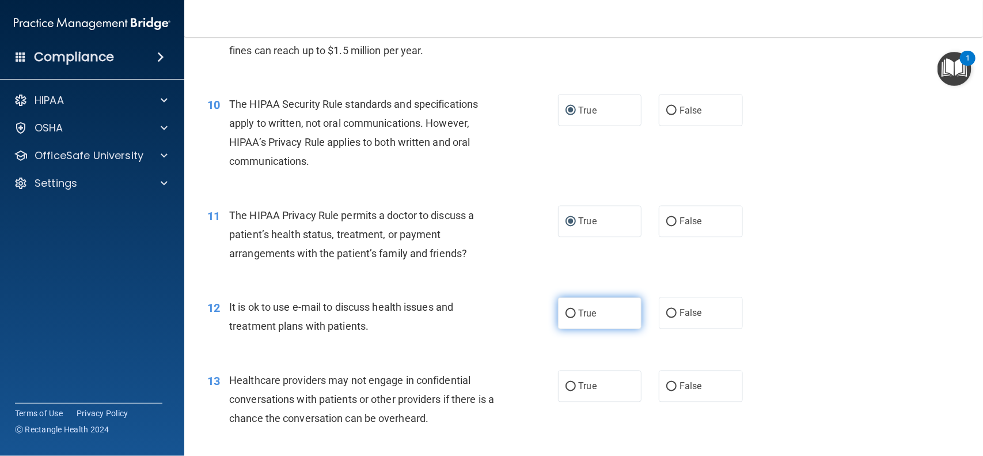
click at [566, 317] on input "True" at bounding box center [571, 313] width 10 height 9
radio input "true"
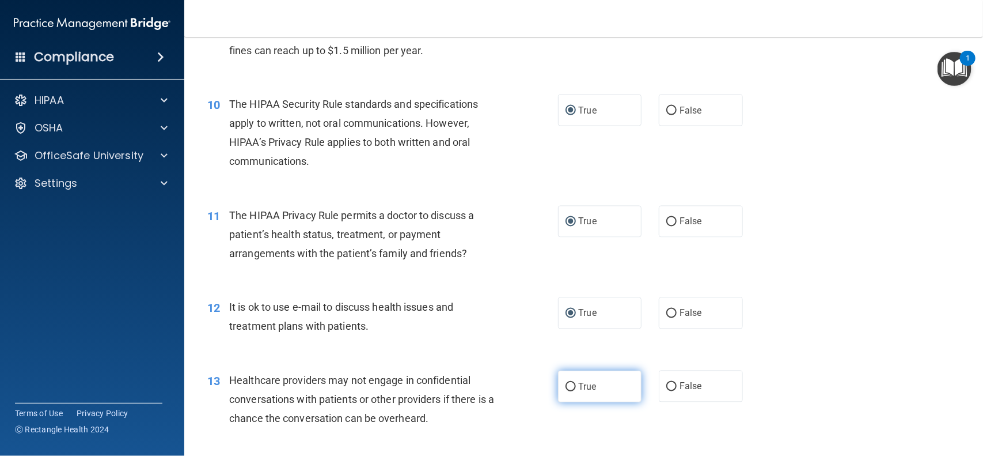
click at [579, 387] on span "True" at bounding box center [588, 386] width 18 height 11
click at [574, 387] on input "True" at bounding box center [571, 387] width 10 height 9
radio input "true"
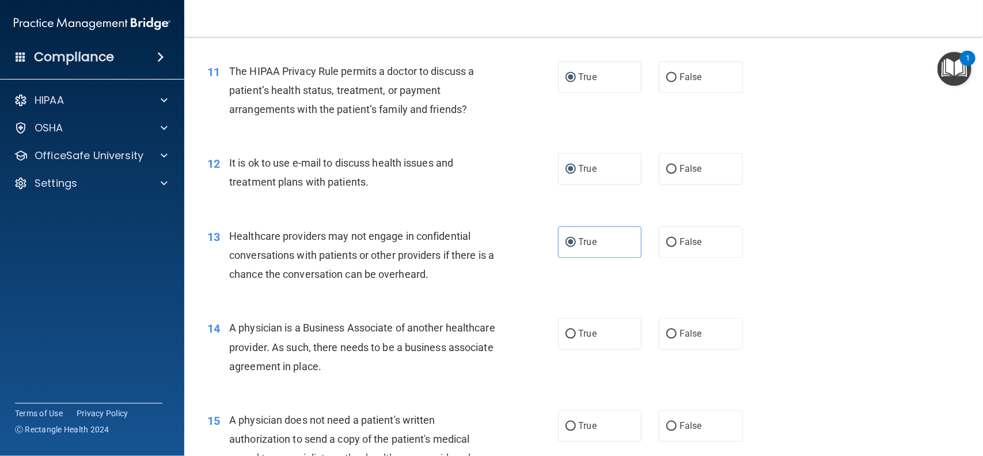
scroll to position [1093, 0]
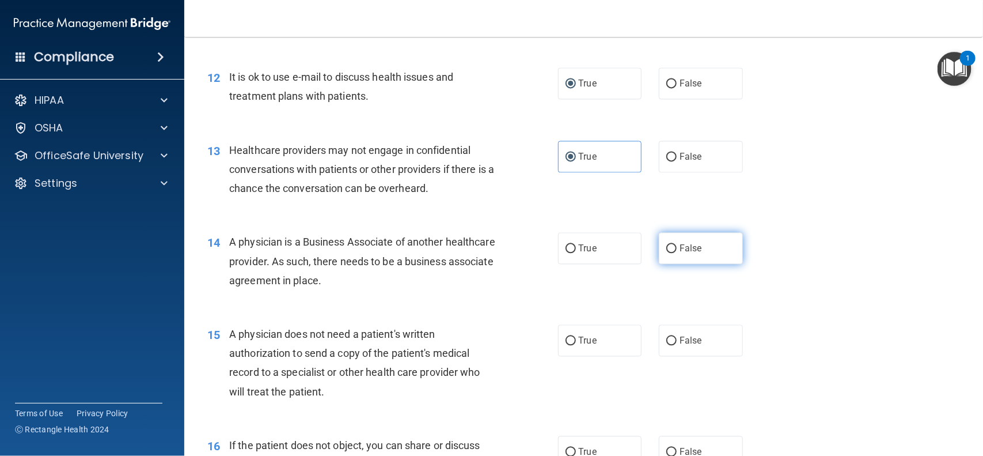
click at [664, 253] on label "False" at bounding box center [701, 248] width 84 height 32
click at [667, 253] on input "False" at bounding box center [672, 248] width 10 height 9
radio input "true"
click at [667, 160] on input "False" at bounding box center [672, 157] width 10 height 9
radio input "true"
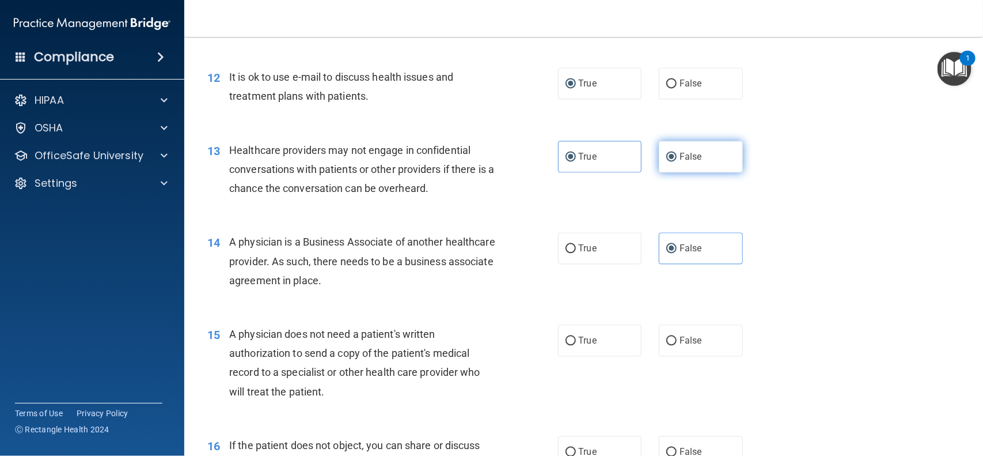
radio input "false"
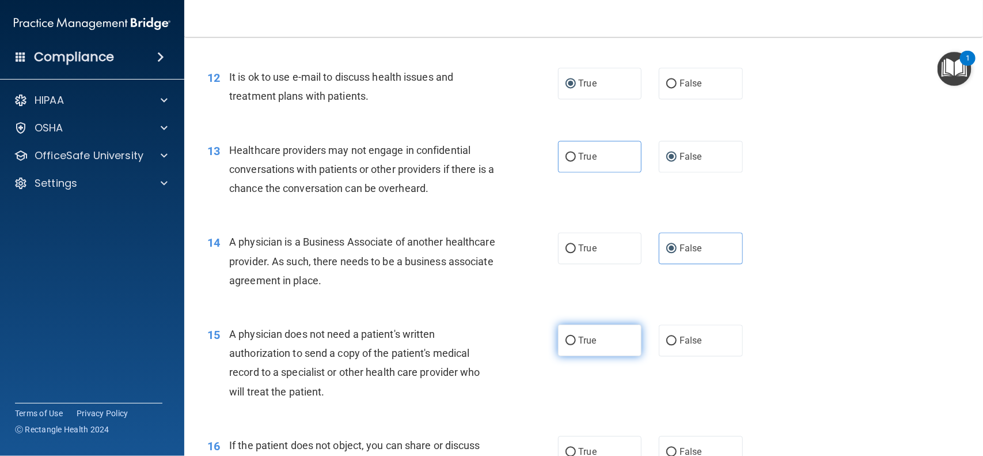
click at [566, 343] on input "True" at bounding box center [571, 340] width 10 height 9
radio input "true"
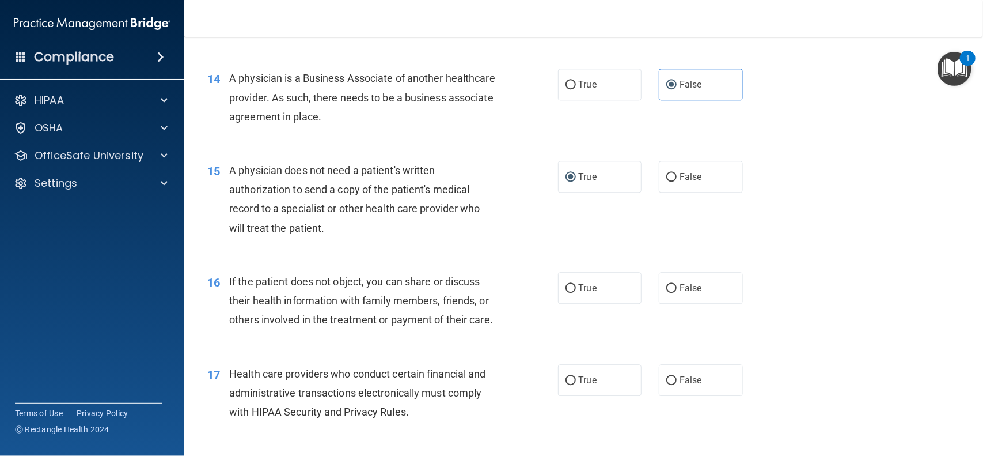
scroll to position [1294, 0]
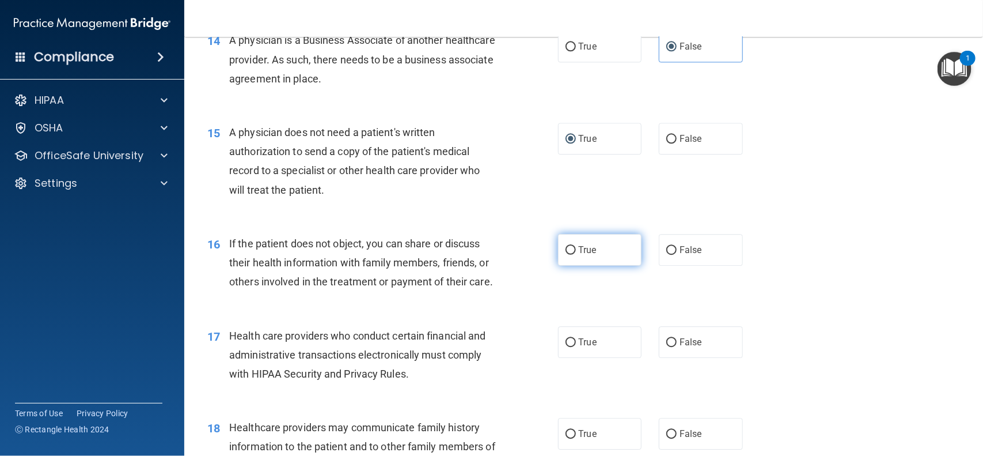
click at [566, 252] on input "True" at bounding box center [571, 250] width 10 height 9
radio input "true"
click at [566, 347] on input "True" at bounding box center [571, 342] width 10 height 9
radio input "true"
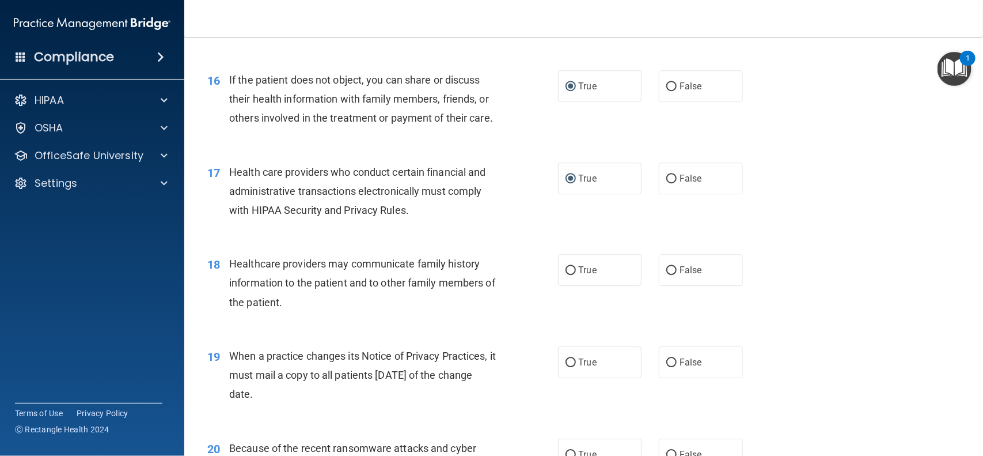
scroll to position [1467, 0]
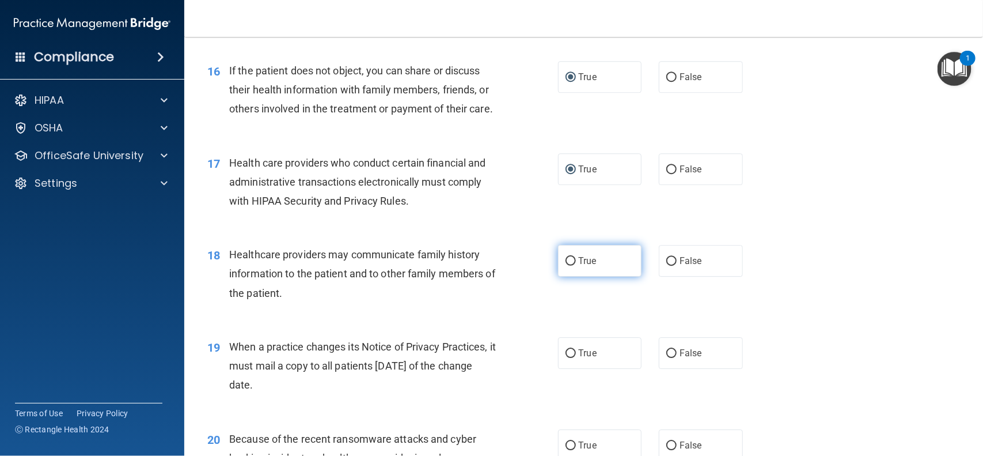
click at [566, 266] on input "True" at bounding box center [571, 261] width 10 height 9
radio input "true"
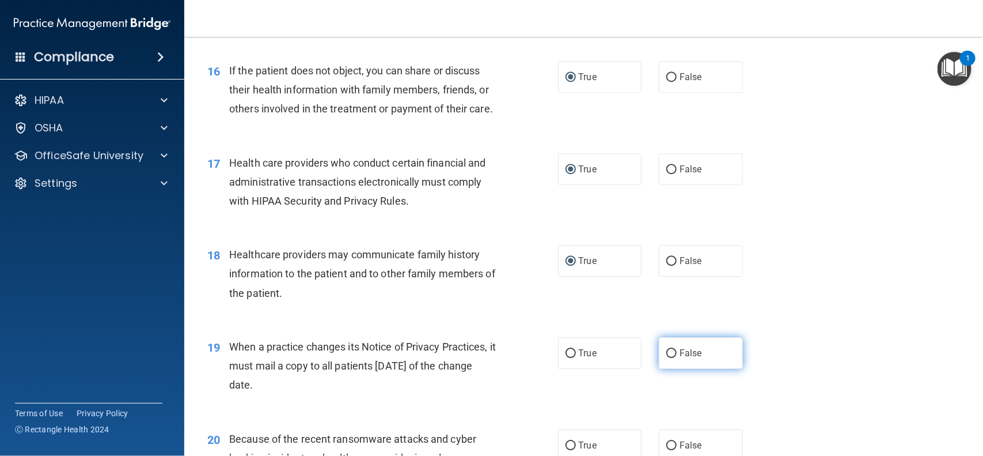
click at [668, 358] on input "False" at bounding box center [672, 353] width 10 height 9
radio input "true"
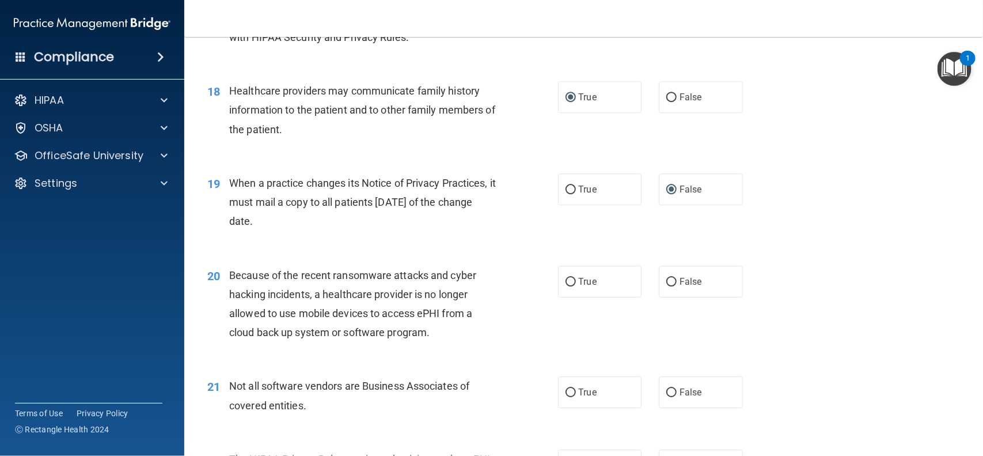
scroll to position [1649, 0]
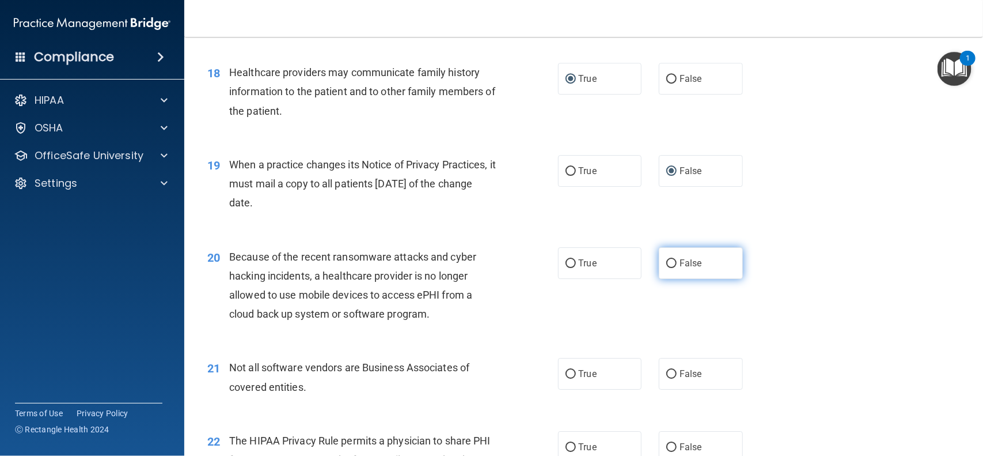
click at [667, 268] on input "False" at bounding box center [672, 263] width 10 height 9
radio input "true"
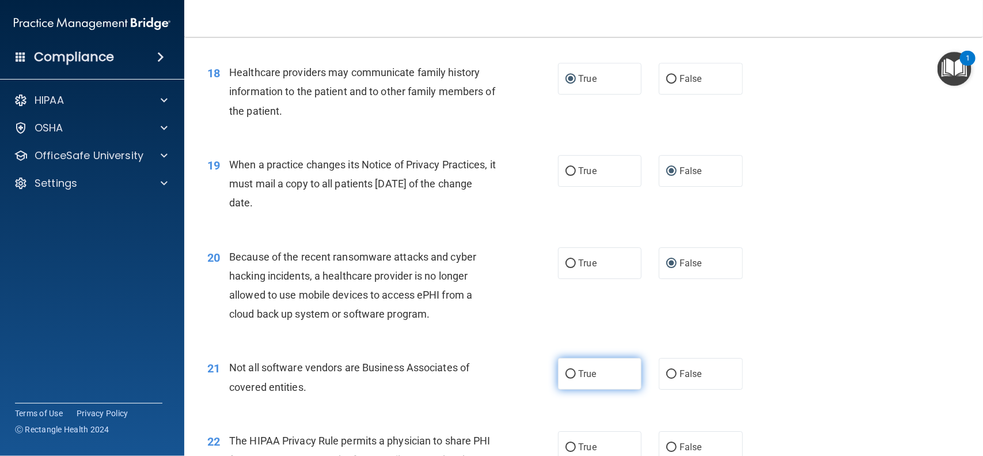
click at [558, 389] on label "True" at bounding box center [600, 374] width 84 height 32
click at [566, 378] on input "True" at bounding box center [571, 374] width 10 height 9
radio input "true"
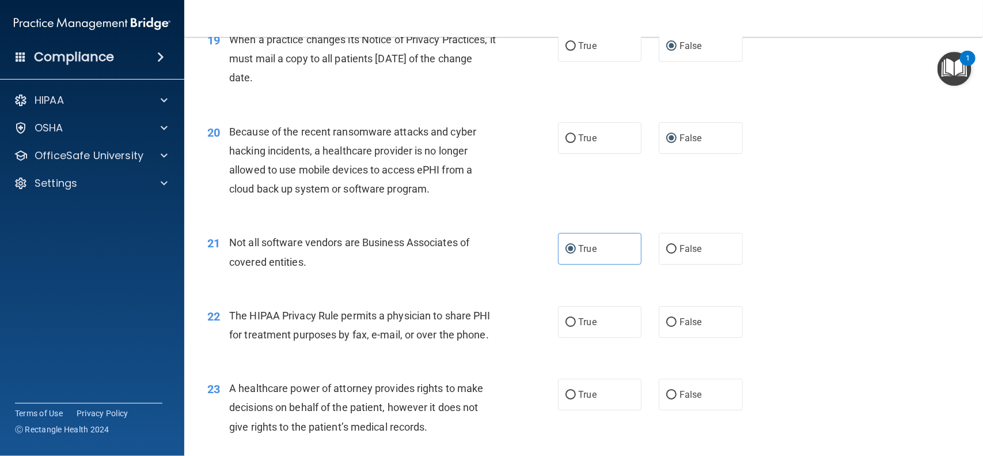
scroll to position [1803, 0]
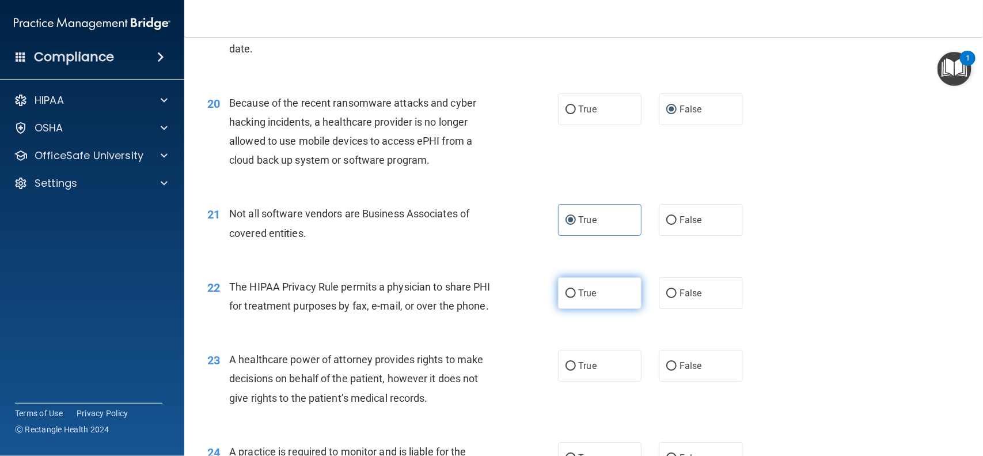
click at [569, 298] on input "True" at bounding box center [571, 293] width 10 height 9
radio input "true"
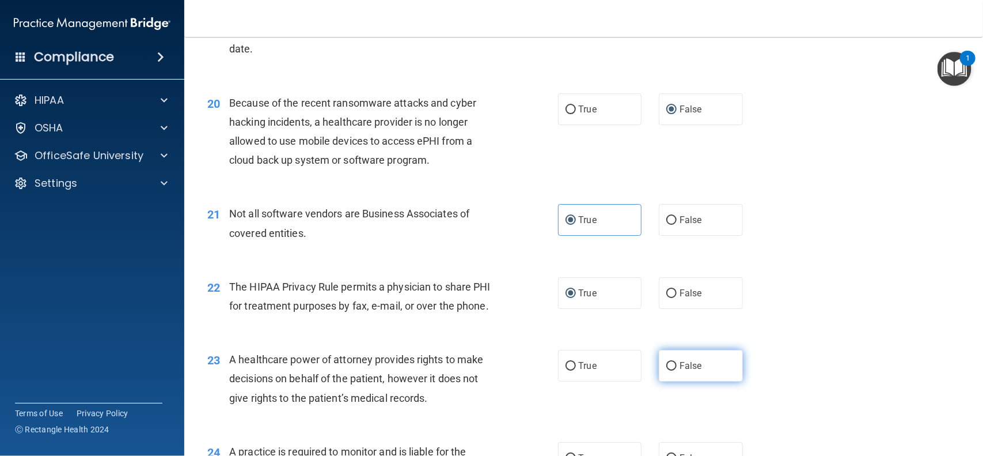
click at [667, 370] on input "False" at bounding box center [672, 366] width 10 height 9
radio input "true"
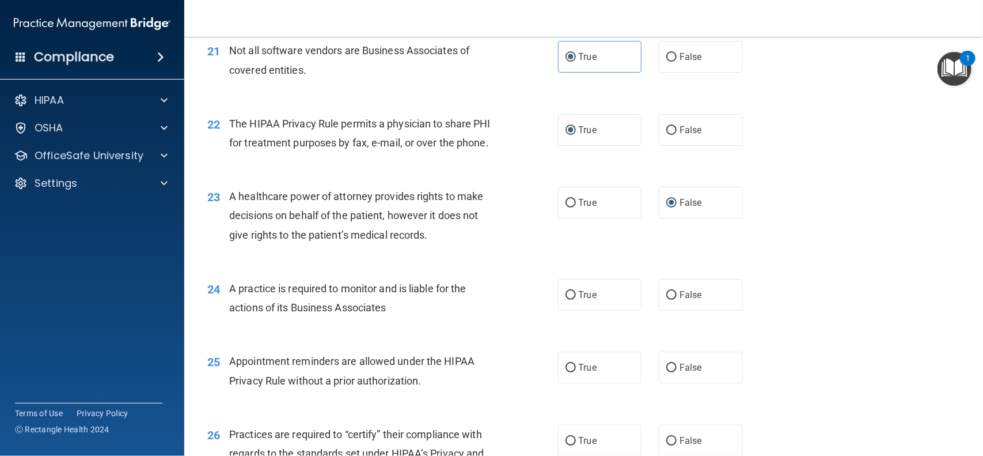
scroll to position [2024, 0]
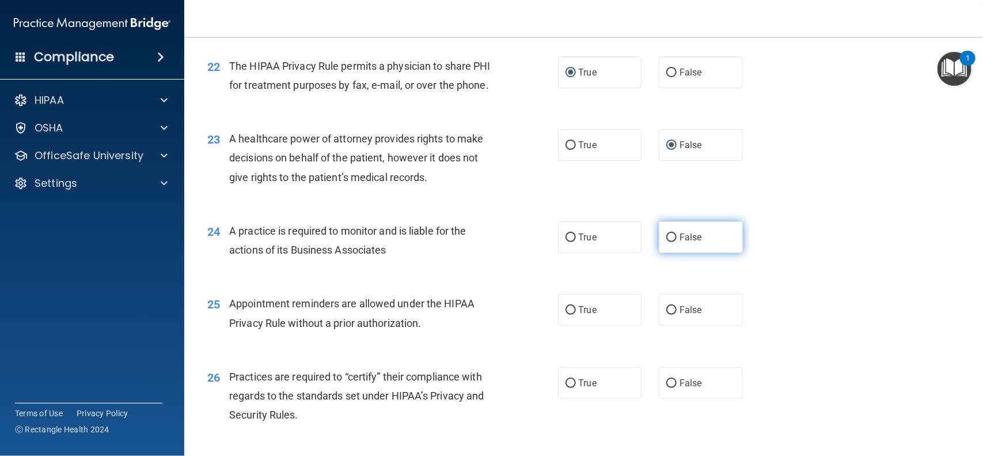
click at [661, 253] on label "False" at bounding box center [701, 237] width 84 height 32
click at [667, 242] on input "False" at bounding box center [672, 237] width 10 height 9
radio input "true"
click at [559, 325] on label "True" at bounding box center [600, 310] width 84 height 32
click at [566, 315] on input "True" at bounding box center [571, 310] width 10 height 9
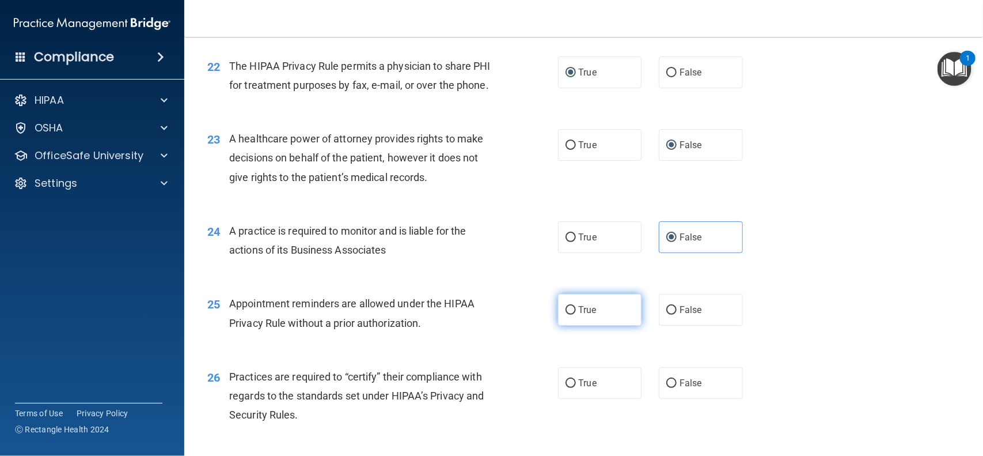
radio input "true"
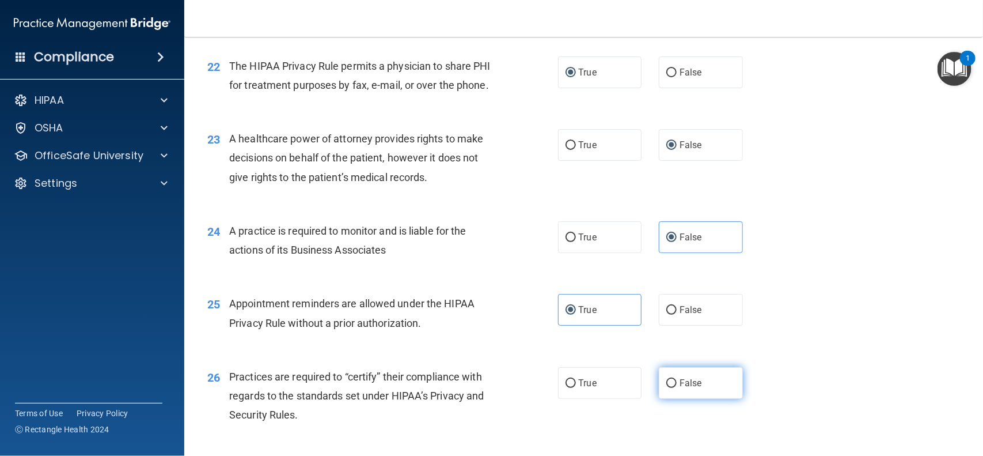
click at [668, 388] on input "False" at bounding box center [672, 383] width 10 height 9
radio input "true"
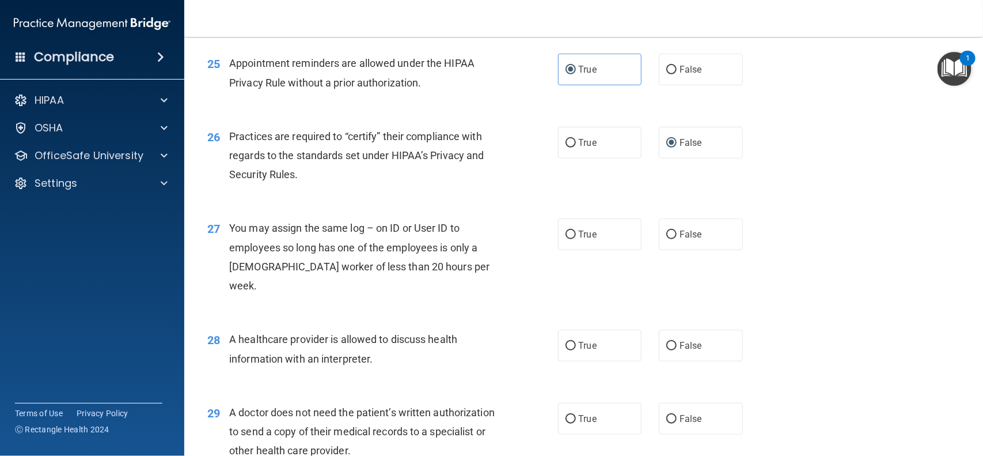
scroll to position [2282, 0]
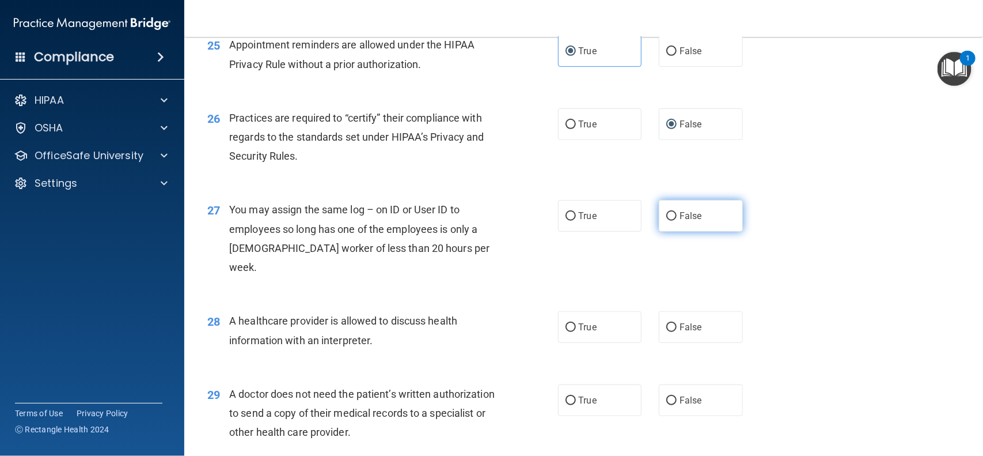
click at [667, 221] on input "False" at bounding box center [672, 216] width 10 height 9
radio input "true"
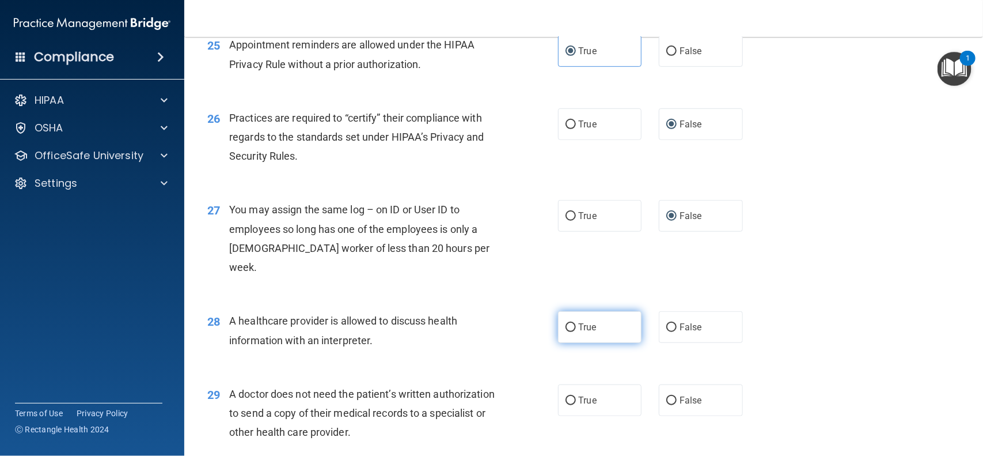
click at [559, 329] on label "True" at bounding box center [600, 327] width 84 height 32
click at [566, 329] on input "True" at bounding box center [571, 327] width 10 height 9
radio input "true"
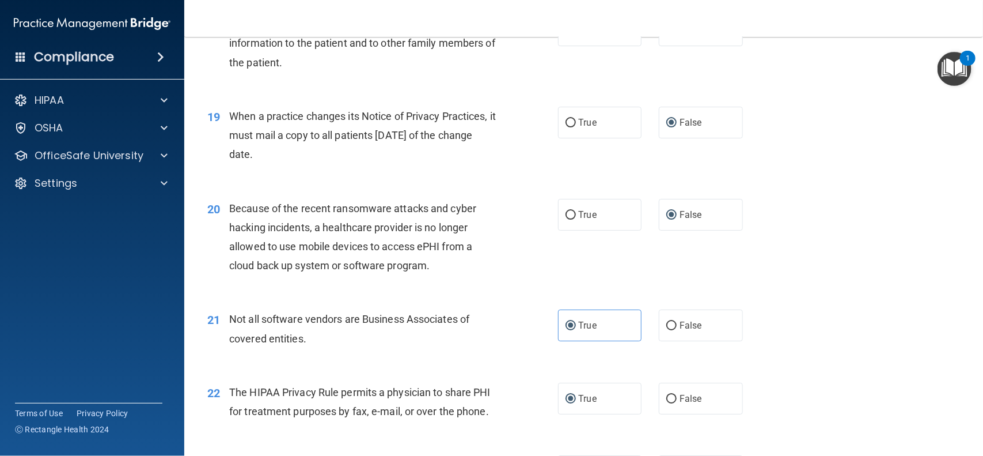
scroll to position [1659, 0]
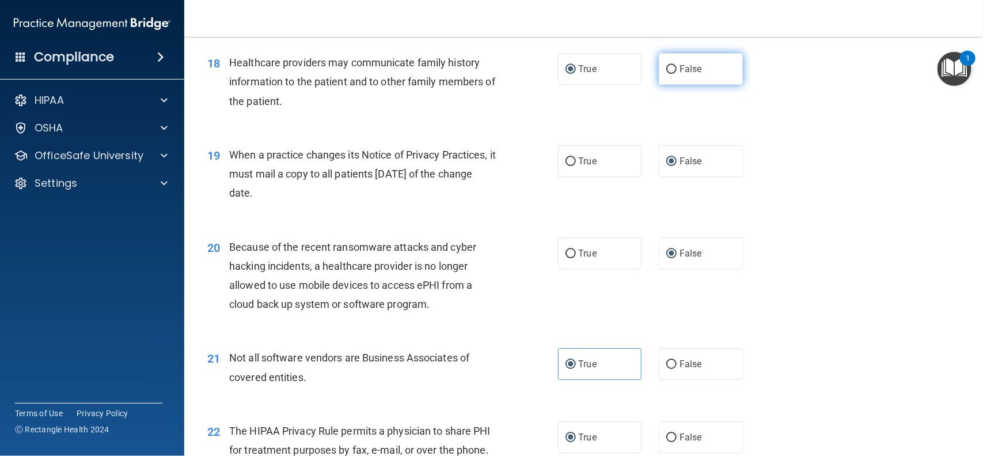
click at [667, 74] on input "False" at bounding box center [672, 69] width 10 height 9
radio input "true"
radio input "false"
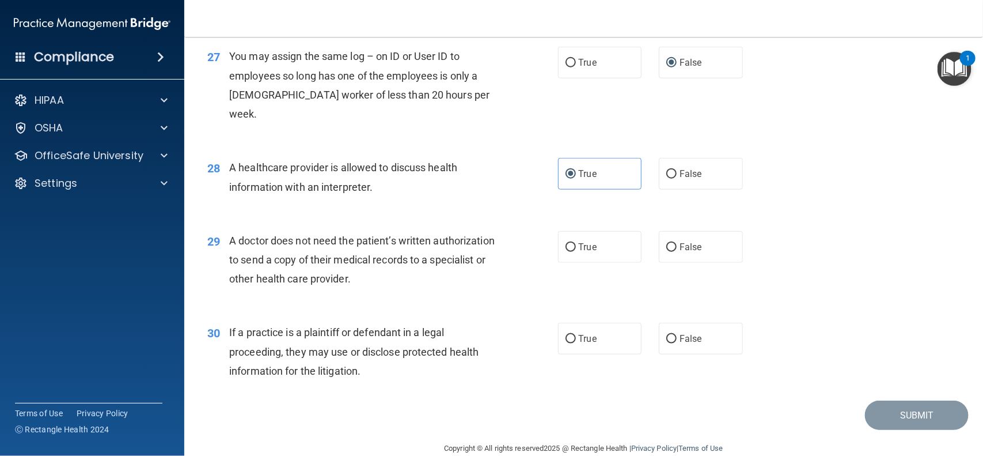
scroll to position [2457, 0]
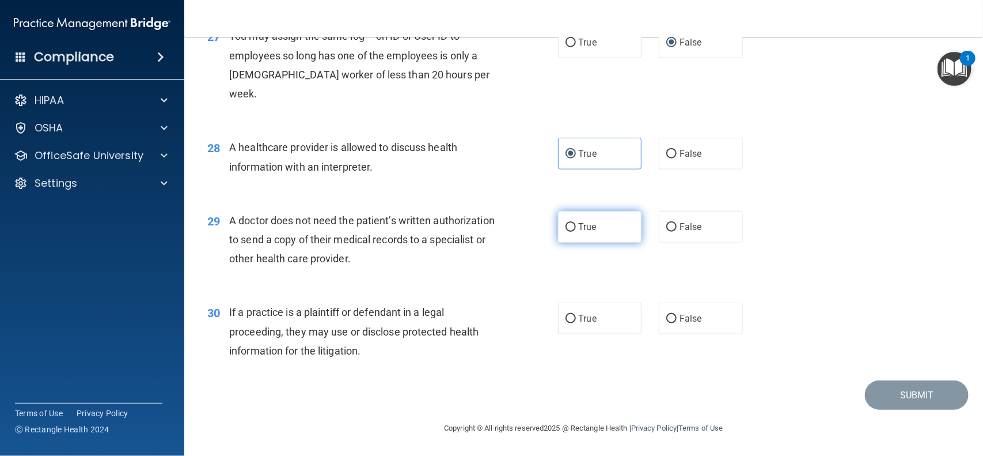
click at [566, 229] on input "True" at bounding box center [571, 227] width 10 height 9
radio input "true"
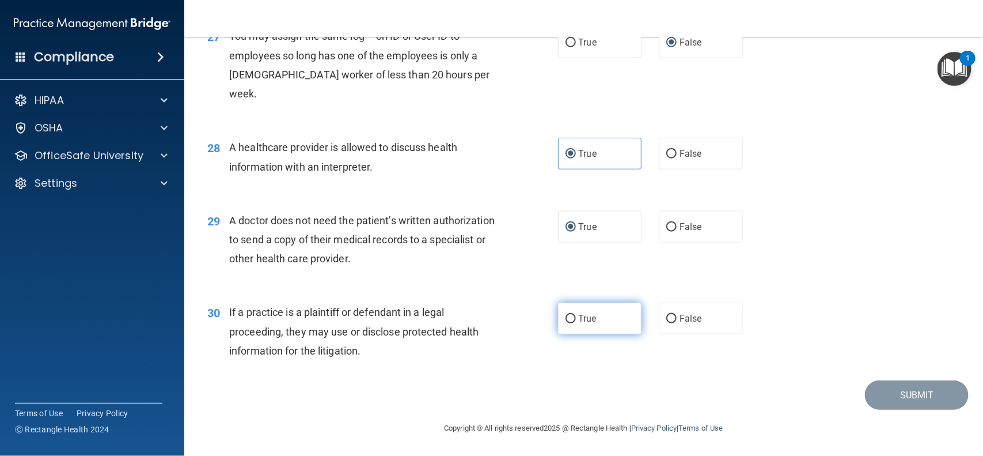
click at [559, 320] on label "True" at bounding box center [600, 318] width 84 height 32
click at [566, 320] on input "True" at bounding box center [571, 319] width 10 height 9
radio input "true"
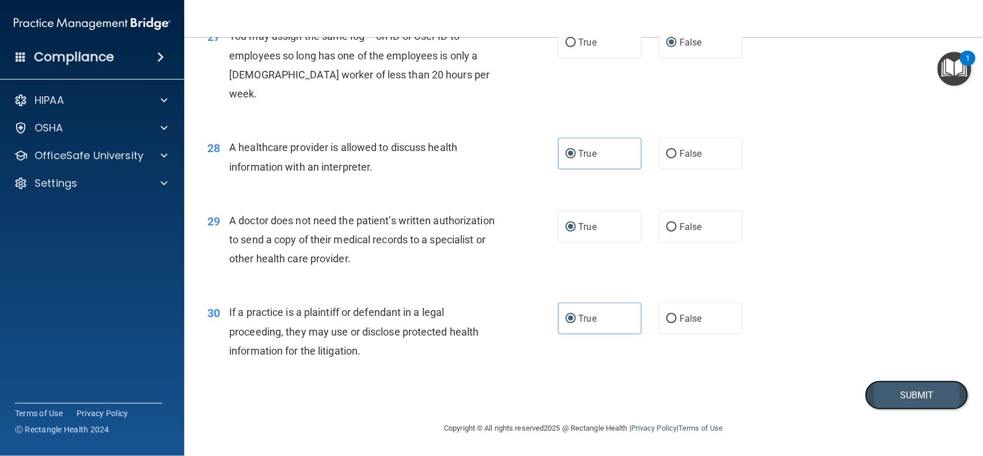
click at [887, 396] on button "Submit" at bounding box center [917, 394] width 104 height 29
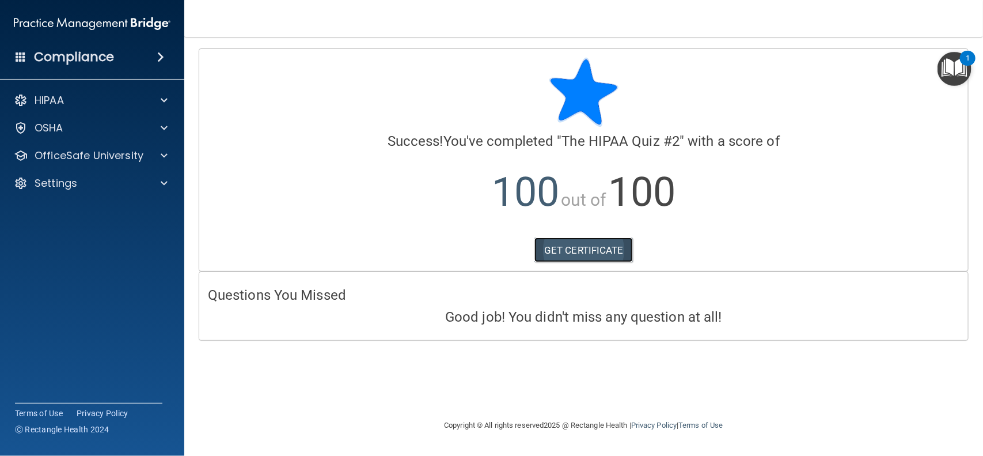
click at [563, 243] on link "GET CERTIFICATE" at bounding box center [584, 249] width 99 height 25
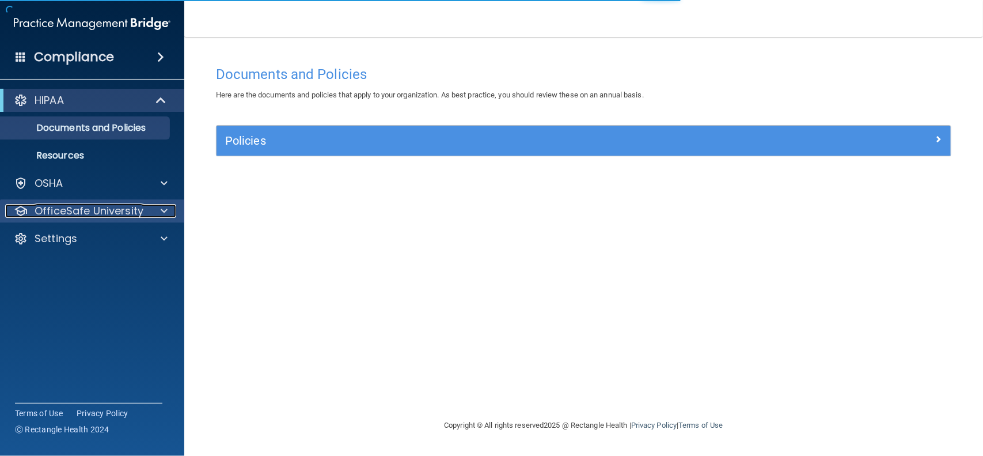
click at [162, 214] on span at bounding box center [164, 211] width 7 height 14
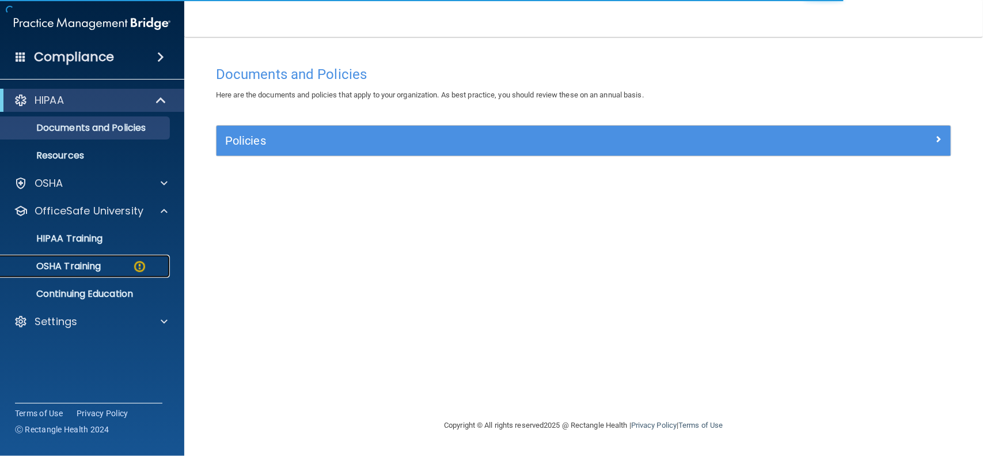
click at [114, 270] on div "OSHA Training" at bounding box center [85, 266] width 157 height 12
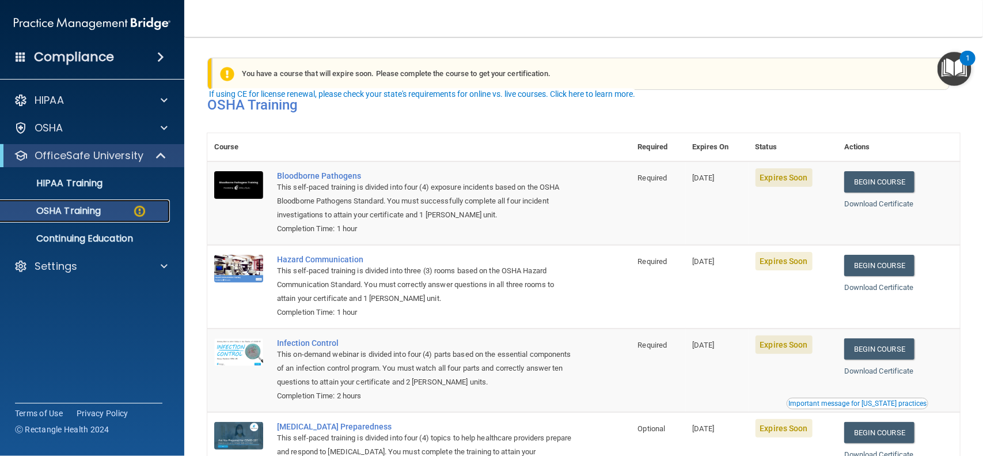
scroll to position [103, 0]
